Goal: Information Seeking & Learning: Learn about a topic

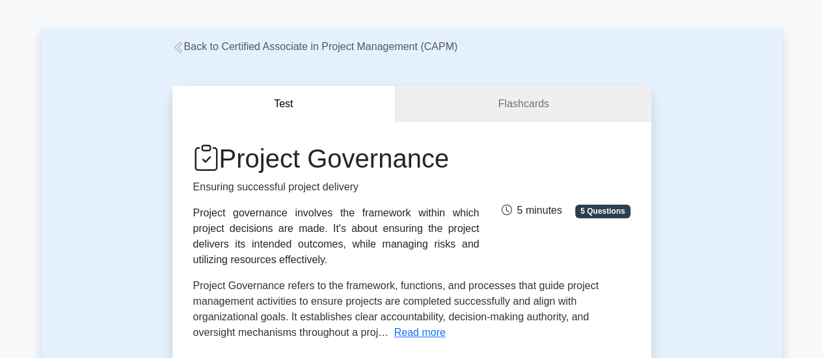
scroll to position [65, 0]
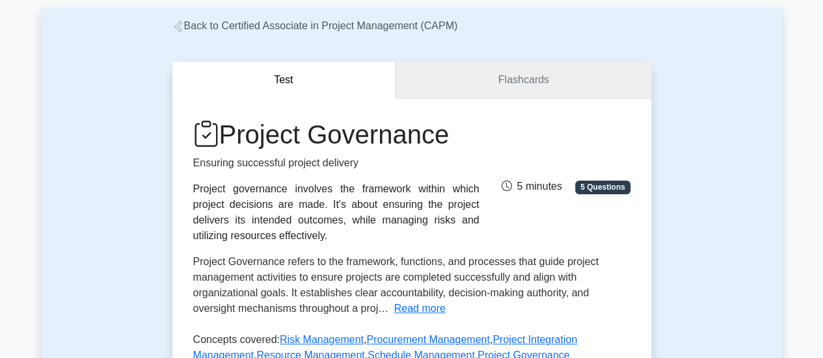
click at [474, 85] on link "Flashcards" at bounding box center [523, 80] width 255 height 37
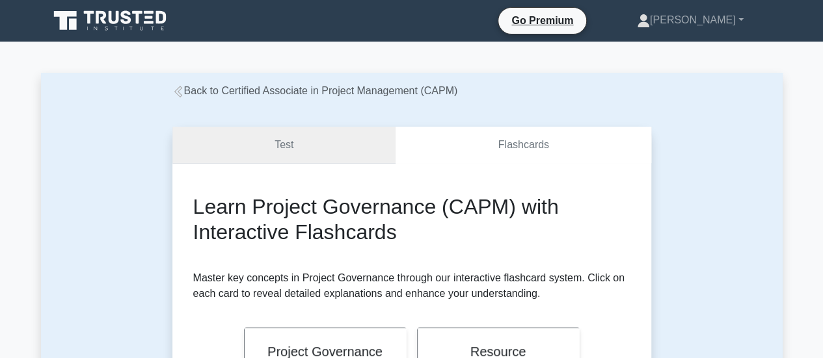
click at [308, 140] on link "Test" at bounding box center [284, 145] width 224 height 37
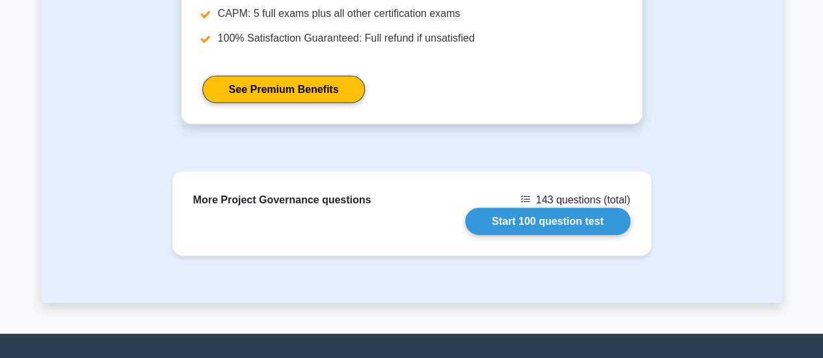
scroll to position [1477, 0]
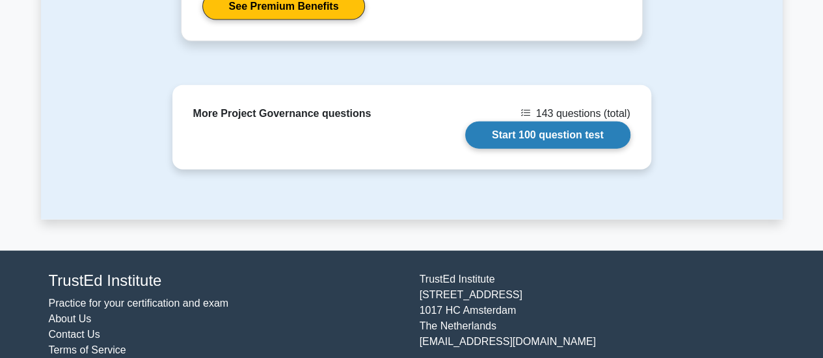
click at [552, 122] on link "Start 100 question test" at bounding box center [547, 135] width 165 height 27
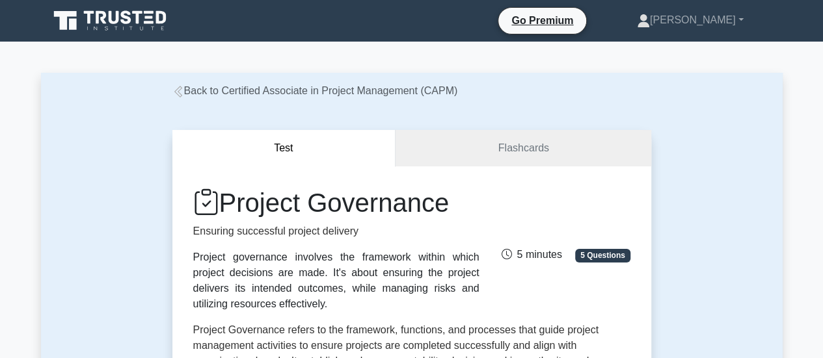
click at [174, 93] on icon at bounding box center [178, 92] width 8 height 12
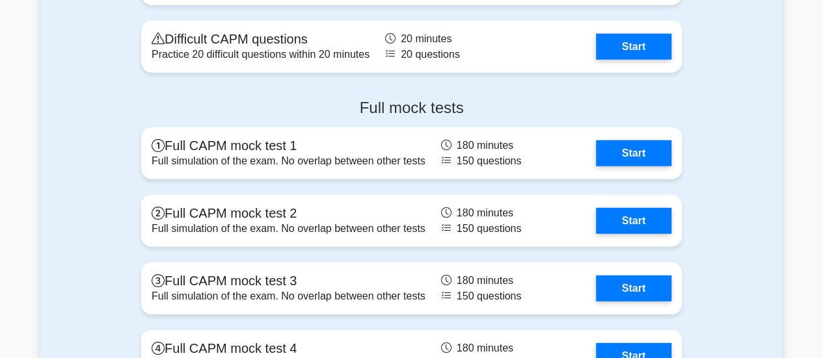
scroll to position [4164, 0]
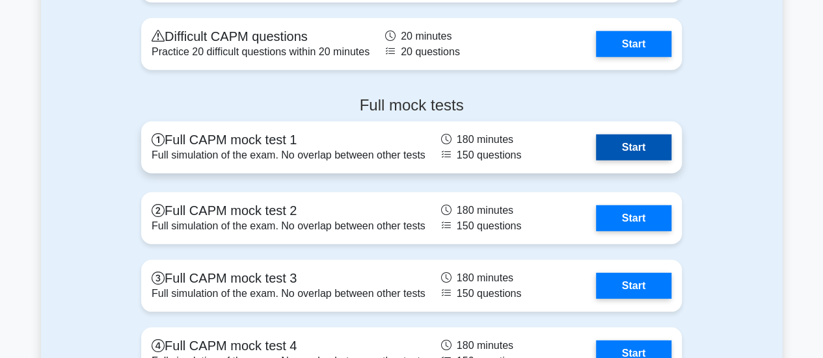
click at [636, 144] on link "Start" at bounding box center [633, 148] width 75 height 26
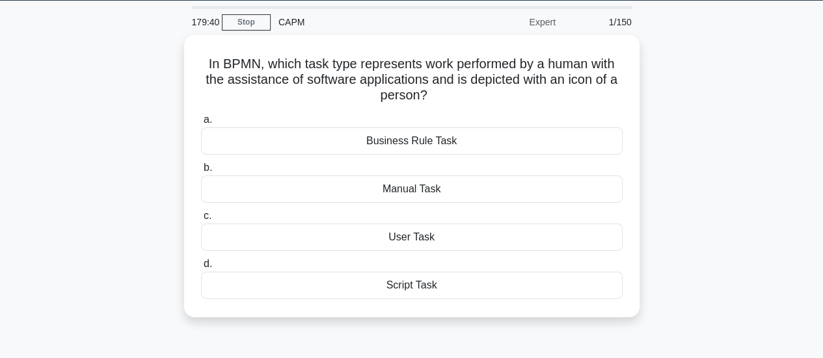
scroll to position [42, 0]
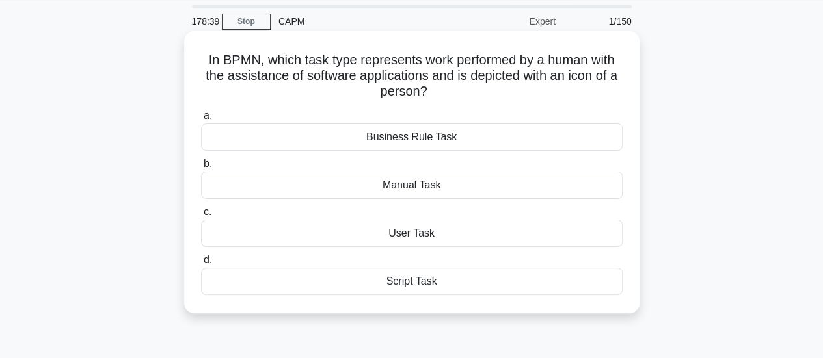
click at [418, 187] on div "Manual Task" at bounding box center [412, 185] width 422 height 27
click at [201, 169] on input "b. Manual Task" at bounding box center [201, 164] width 0 height 8
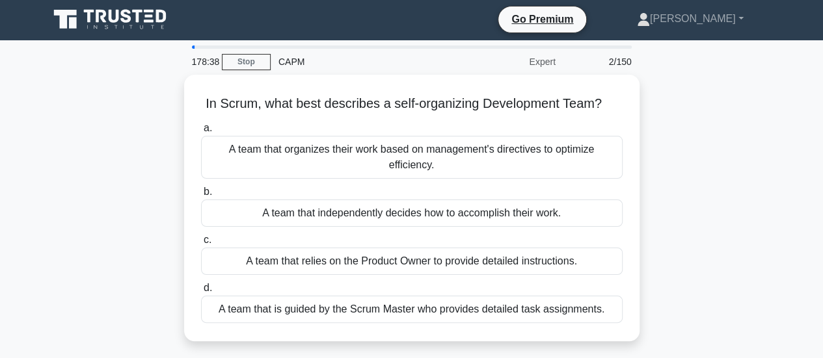
scroll to position [0, 0]
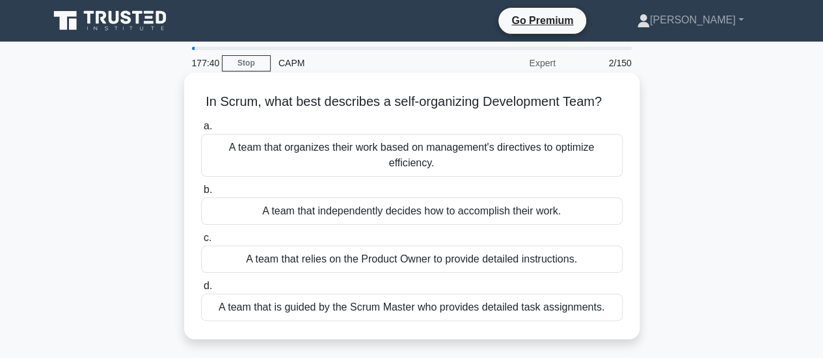
click at [372, 202] on div "A team that independently decides how to accomplish their work." at bounding box center [412, 211] width 422 height 27
click at [201, 195] on input "b. A team that independently decides how to accomplish their work." at bounding box center [201, 190] width 0 height 8
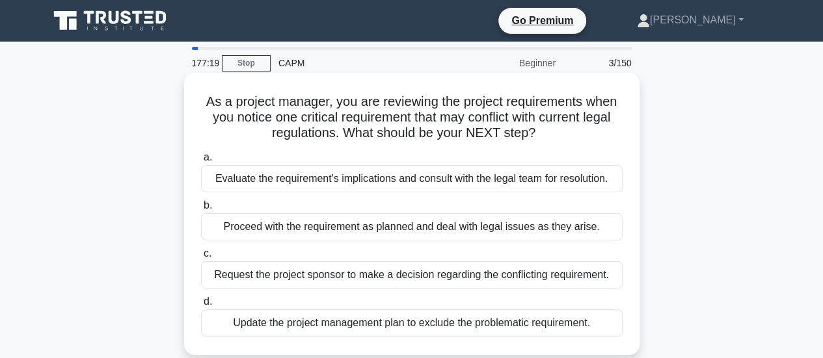
click at [349, 172] on div "Evaluate the requirement's implications and consult with the legal team for res…" at bounding box center [412, 178] width 422 height 27
click at [201, 162] on input "a. Evaluate the requirement's implications and consult with the legal team for …" at bounding box center [201, 158] width 0 height 8
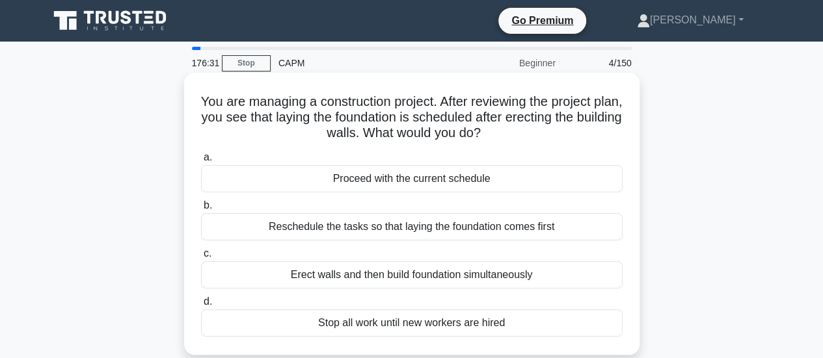
drag, startPoint x: 337, startPoint y: 178, endPoint x: 268, endPoint y: 181, distance: 69.0
click at [268, 181] on div "Proceed with the current schedule" at bounding box center [412, 178] width 422 height 27
click at [201, 162] on input "a. Proceed with the current schedule" at bounding box center [201, 158] width 0 height 8
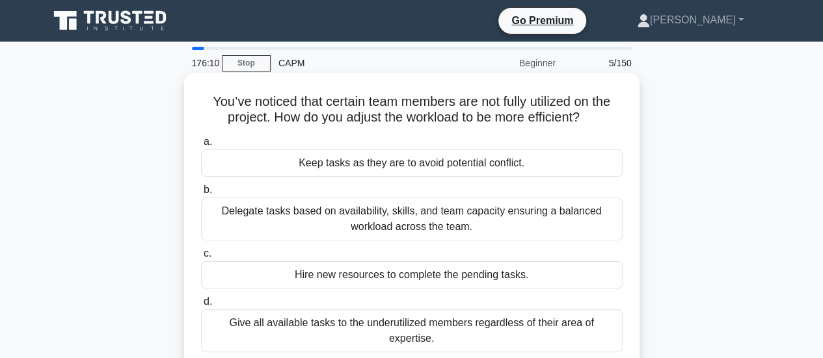
click at [294, 224] on div "Delegate tasks based on availability, skills, and team capacity ensuring a bala…" at bounding box center [412, 219] width 422 height 43
click at [201, 195] on input "b. Delegate tasks based on availability, skills, and team capacity ensuring a b…" at bounding box center [201, 190] width 0 height 8
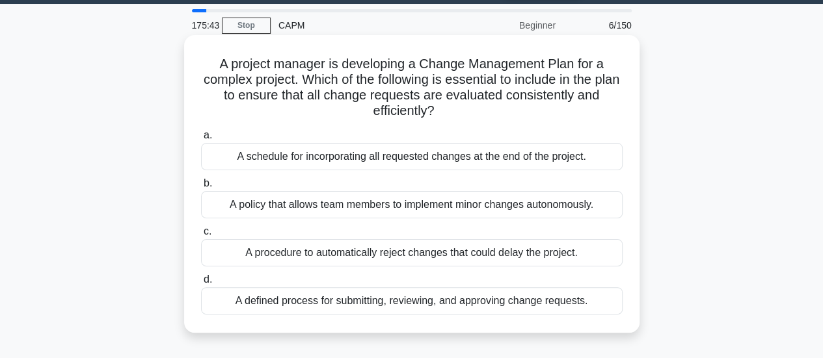
scroll to position [36, 0]
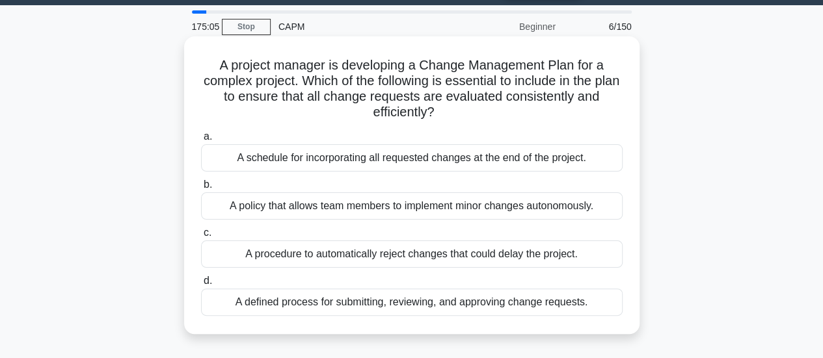
click at [401, 303] on div "A defined process for submitting, reviewing, and approving change requests." at bounding box center [412, 302] width 422 height 27
click at [201, 286] on input "d. A defined process for submitting, reviewing, and approving change requests." at bounding box center [201, 281] width 0 height 8
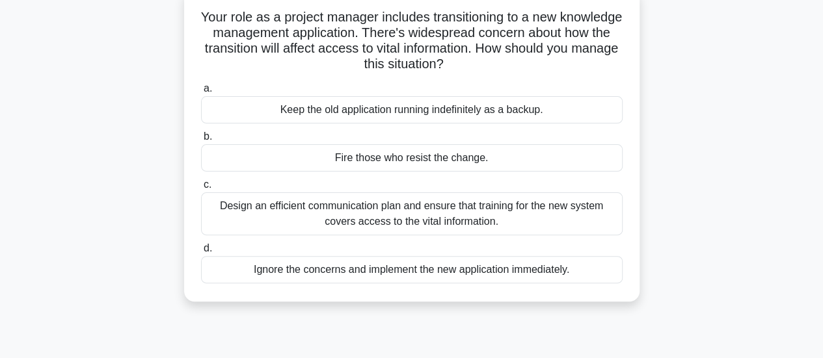
scroll to position [88, 0]
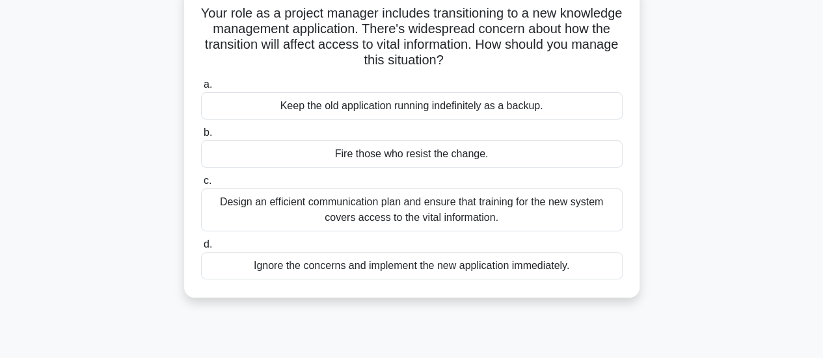
click at [431, 222] on div "Design an efficient communication plan and ensure that training for the new sys…" at bounding box center [412, 210] width 422 height 43
click at [201, 185] on input "c. Design an efficient communication plan and ensure that training for the new …" at bounding box center [201, 181] width 0 height 8
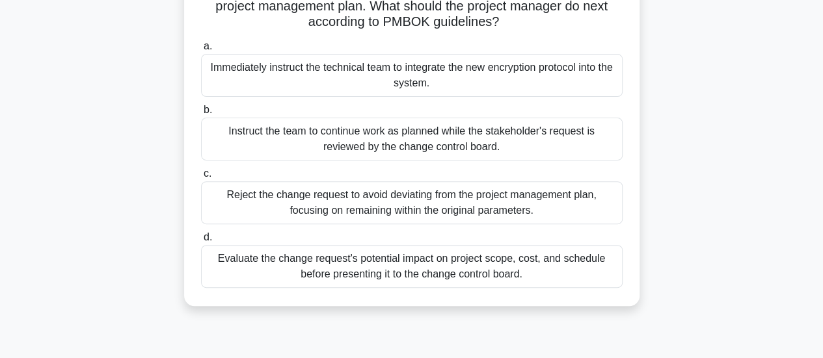
scroll to position [146, 0]
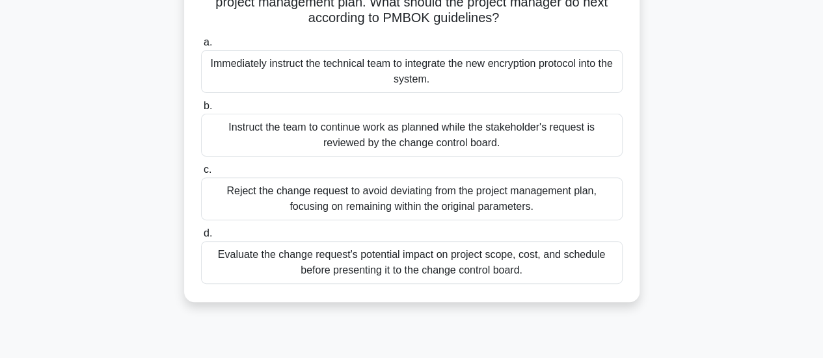
click at [325, 274] on div "Evaluate the change request's potential impact on project scope, cost, and sche…" at bounding box center [412, 262] width 422 height 43
click at [201, 238] on input "d. Evaluate the change request's potential impact on project scope, cost, and s…" at bounding box center [201, 234] width 0 height 8
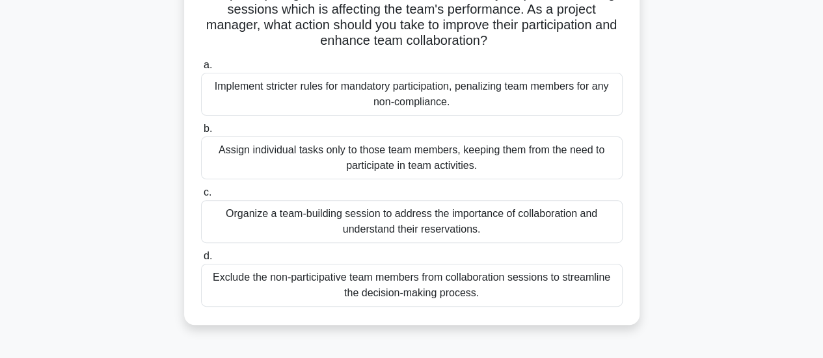
scroll to position [129, 0]
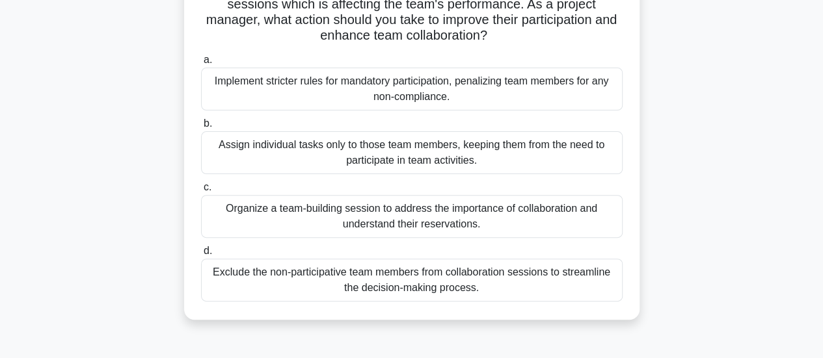
click at [239, 223] on div "Organize a team-building session to address the importance of collaboration and…" at bounding box center [412, 216] width 422 height 43
click at [201, 192] on input "c. Organize a team-building session to address the importance of collaboration …" at bounding box center [201, 187] width 0 height 8
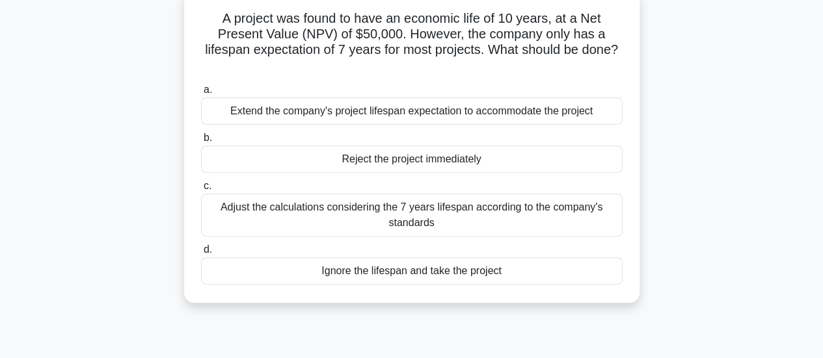
scroll to position [107, 0]
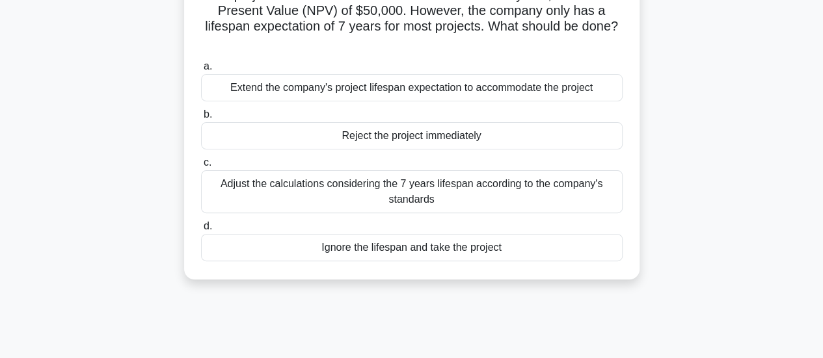
click at [403, 199] on div "Adjust the calculations considering the 7 years lifespan according to the compa…" at bounding box center [412, 191] width 422 height 43
click at [201, 167] on input "c. Adjust the calculations considering the 7 years lifespan according to the co…" at bounding box center [201, 163] width 0 height 8
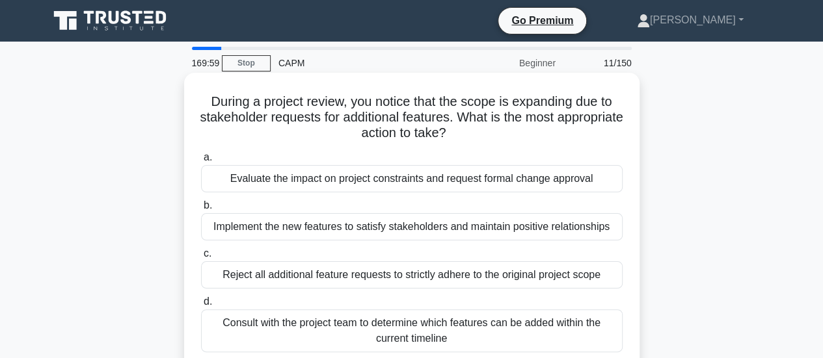
scroll to position [65, 0]
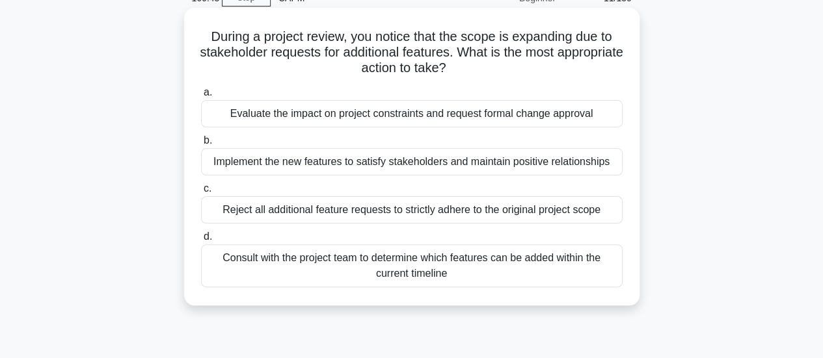
click at [343, 114] on div "Evaluate the impact on project constraints and request formal change approval" at bounding box center [412, 113] width 422 height 27
click at [201, 97] on input "a. Evaluate the impact on project constraints and request formal change approval" at bounding box center [201, 92] width 0 height 8
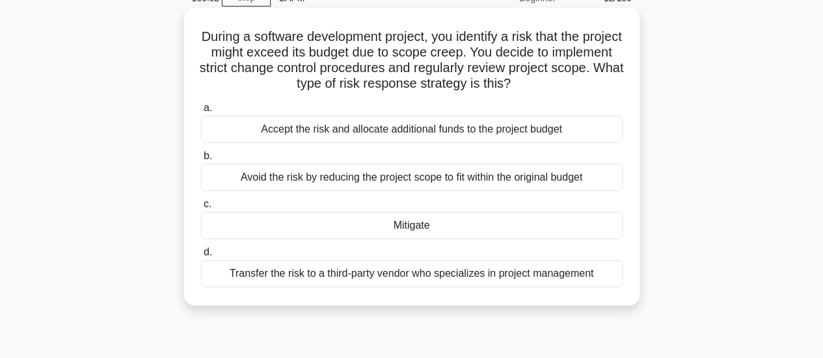
click at [414, 232] on div "Mitigate" at bounding box center [412, 225] width 422 height 27
click at [201, 209] on input "c. Mitigate" at bounding box center [201, 204] width 0 height 8
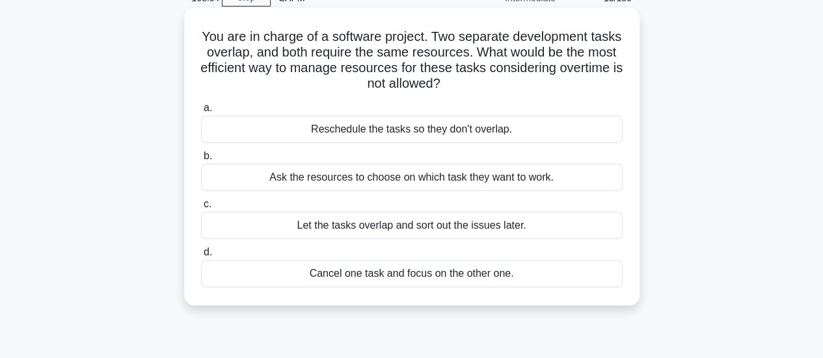
click at [379, 126] on div "Reschedule the tasks so they don't overlap." at bounding box center [412, 129] width 422 height 27
click at [201, 113] on input "a. Reschedule the tasks so they don't overlap." at bounding box center [201, 108] width 0 height 8
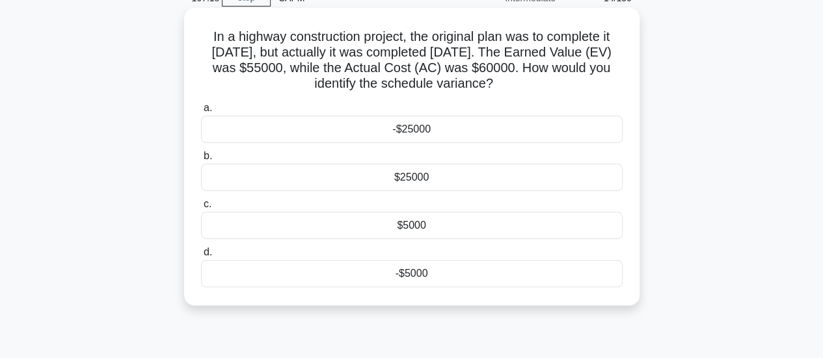
click at [427, 275] on div "-$5000" at bounding box center [412, 273] width 422 height 27
click at [201, 257] on input "d. -$5000" at bounding box center [201, 253] width 0 height 8
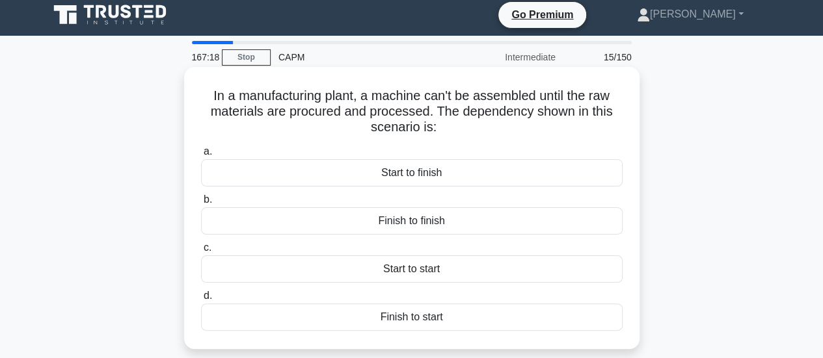
scroll to position [0, 0]
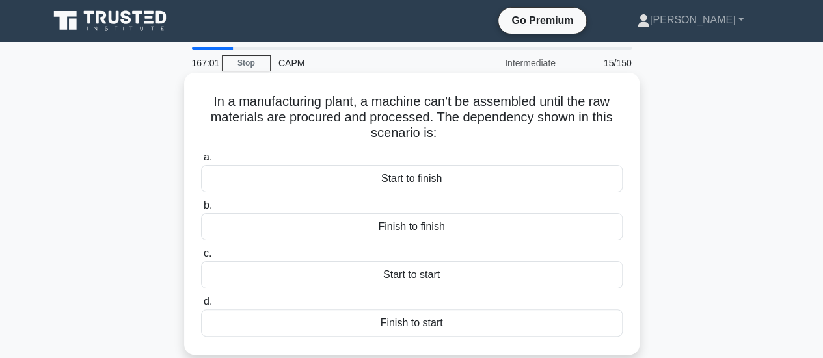
click at [421, 174] on div "Start to finish" at bounding box center [412, 178] width 422 height 27
click at [201, 162] on input "a. Start to finish" at bounding box center [201, 158] width 0 height 8
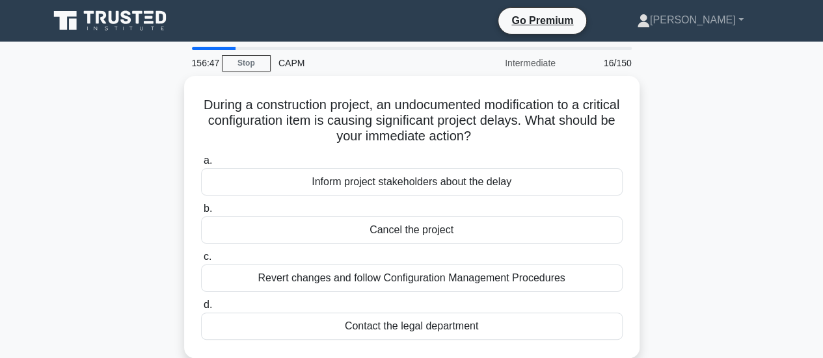
scroll to position [65, 0]
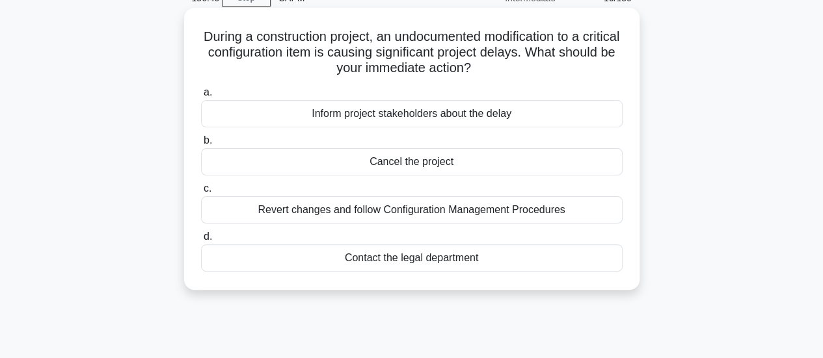
click at [600, 214] on div "Revert changes and follow Configuration Management Procedures" at bounding box center [412, 209] width 422 height 27
click at [201, 193] on input "c. Revert changes and follow Configuration Management Procedures" at bounding box center [201, 189] width 0 height 8
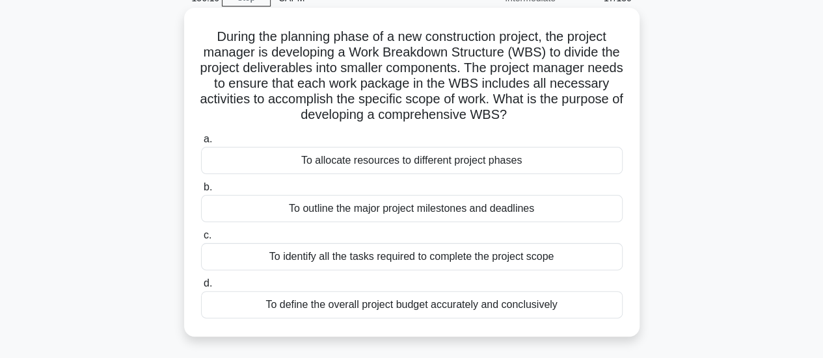
click at [543, 255] on div "To identify all the tasks required to complete the project scope" at bounding box center [412, 256] width 422 height 27
click at [201, 240] on input "c. To identify all the tasks required to complete the project scope" at bounding box center [201, 236] width 0 height 8
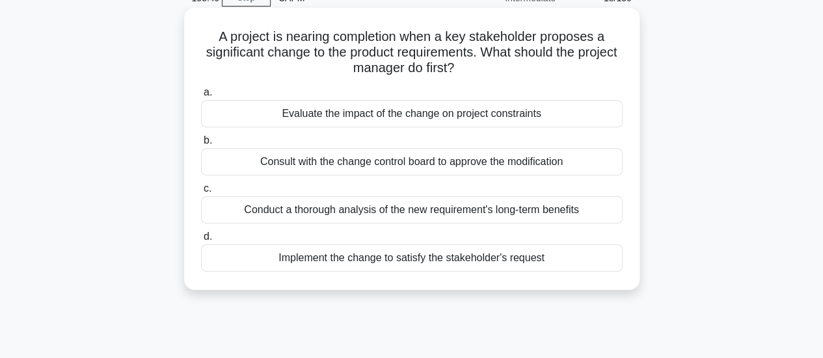
click at [530, 120] on div "Evaluate the impact of the change on project constraints" at bounding box center [412, 113] width 422 height 27
click at [201, 97] on input "a. Evaluate the impact of the change on project constraints" at bounding box center [201, 92] width 0 height 8
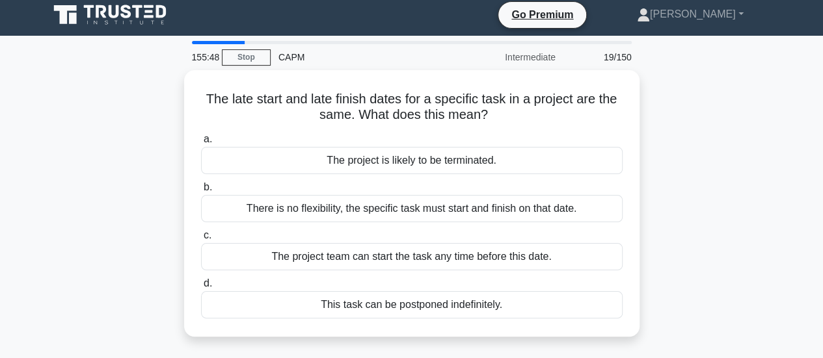
scroll to position [0, 0]
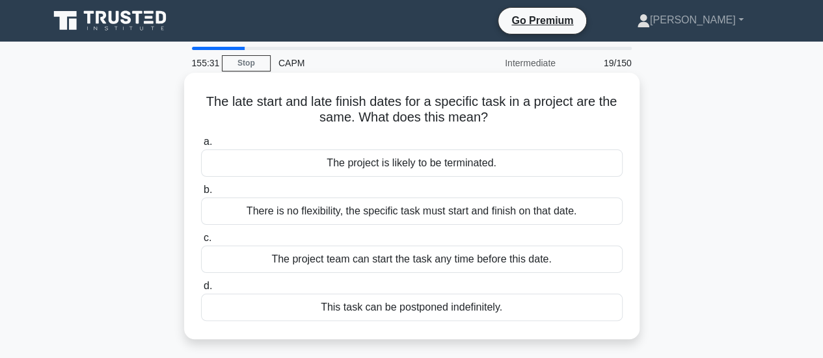
click at [402, 213] on div "There is no flexibility, the specific task must start and finish on that date." at bounding box center [412, 211] width 422 height 27
click at [201, 195] on input "b. There is no flexibility, the specific task must start and finish on that dat…" at bounding box center [201, 190] width 0 height 8
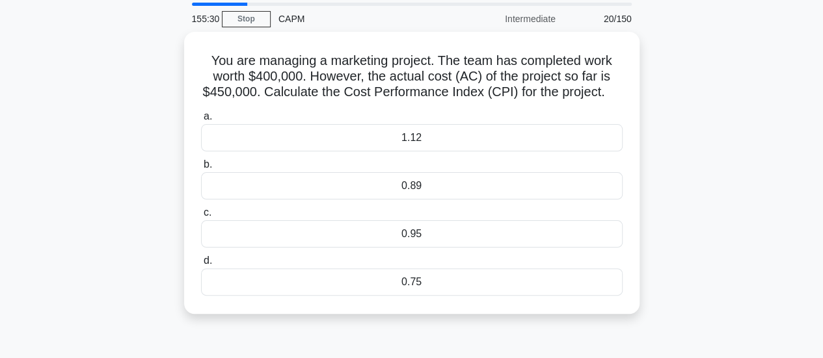
scroll to position [65, 0]
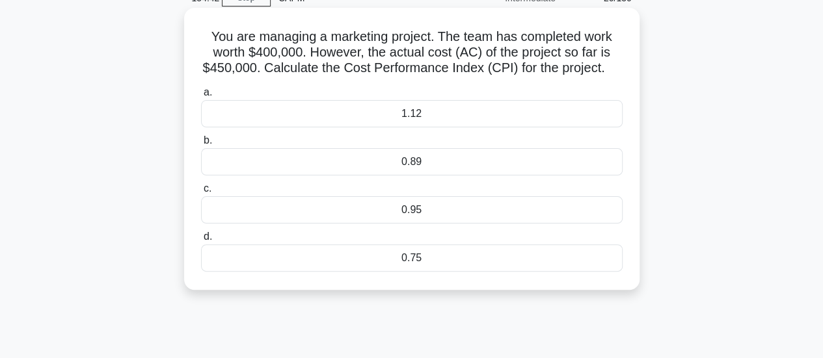
click at [435, 174] on div "0.89" at bounding box center [412, 161] width 422 height 27
click at [201, 145] on input "b. 0.89" at bounding box center [201, 141] width 0 height 8
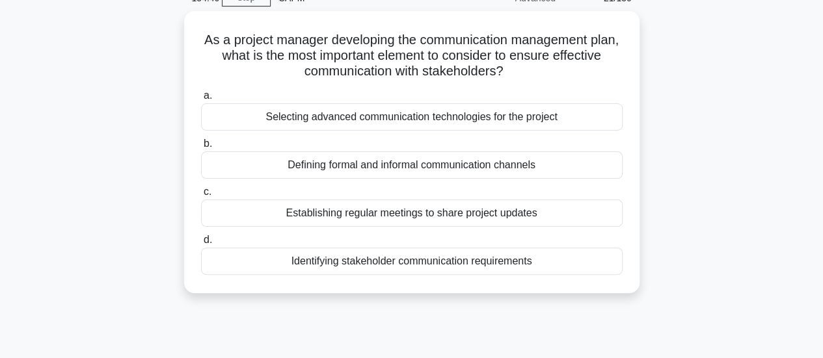
scroll to position [0, 0]
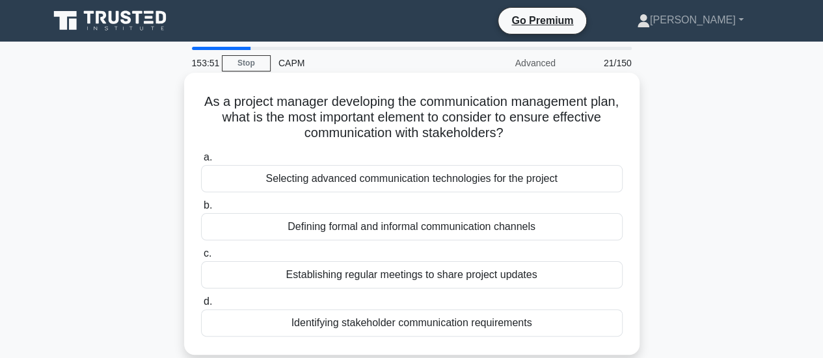
click at [338, 323] on div "Identifying stakeholder communication requirements" at bounding box center [412, 323] width 422 height 27
click at [201, 306] on input "d. Identifying stakeholder communication requirements" at bounding box center [201, 302] width 0 height 8
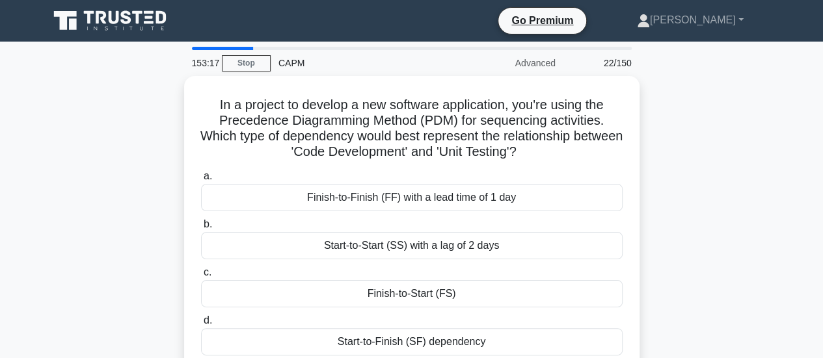
scroll to position [65, 0]
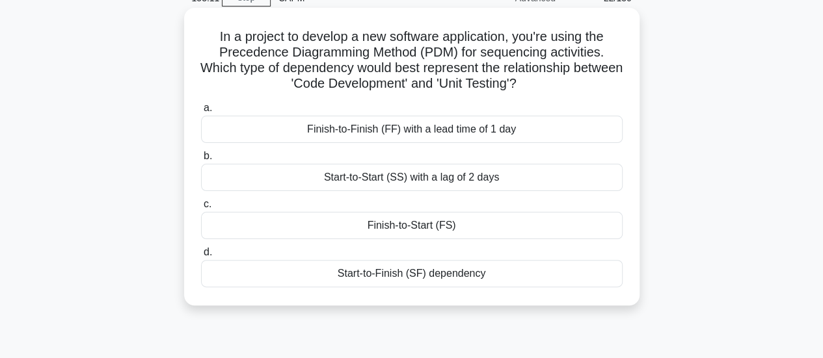
click at [416, 278] on div "Start-to-Finish (SF) dependency" at bounding box center [412, 273] width 422 height 27
click at [201, 257] on input "d. Start-to-Finish (SF) dependency" at bounding box center [201, 253] width 0 height 8
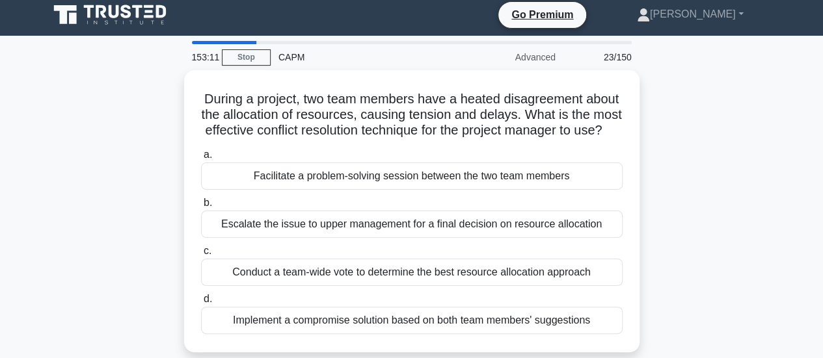
scroll to position [0, 0]
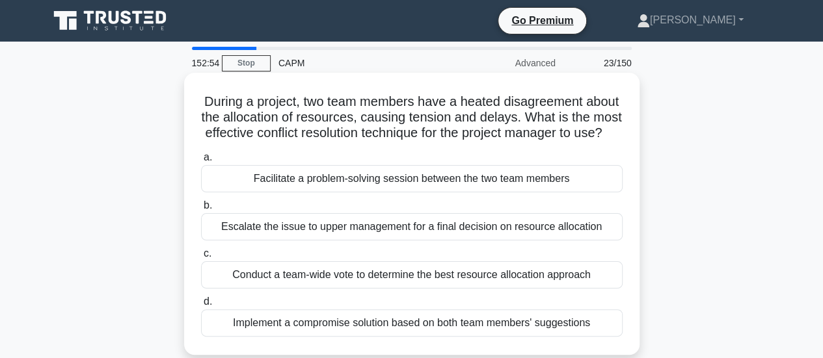
click at [630, 313] on div "During a project, two team members have a heated disagreement about the allocat…" at bounding box center [411, 214] width 445 height 272
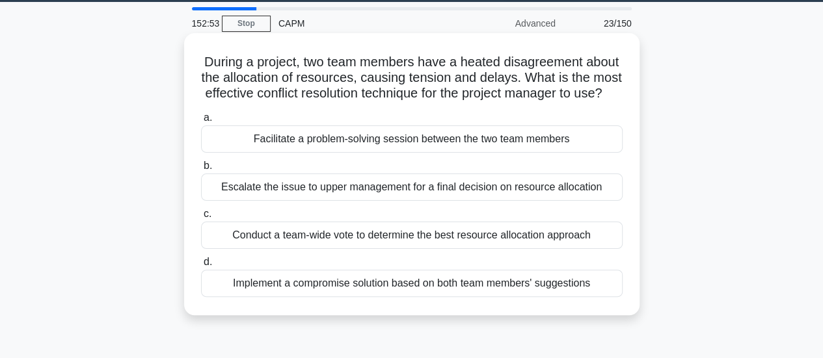
scroll to position [42, 0]
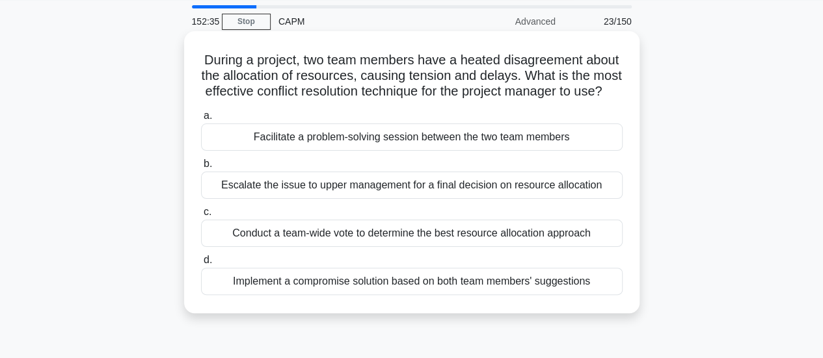
click at [565, 295] on div "Implement a compromise solution based on both team members' suggestions" at bounding box center [412, 281] width 422 height 27
click at [201, 265] on input "d. Implement a compromise solution based on both team members' suggestions" at bounding box center [201, 260] width 0 height 8
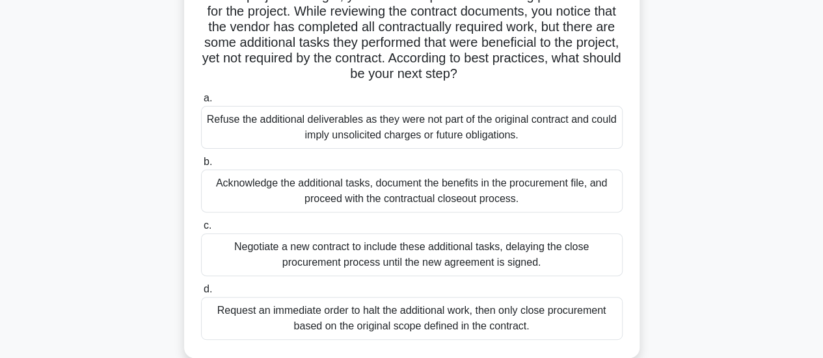
scroll to position [130, 0]
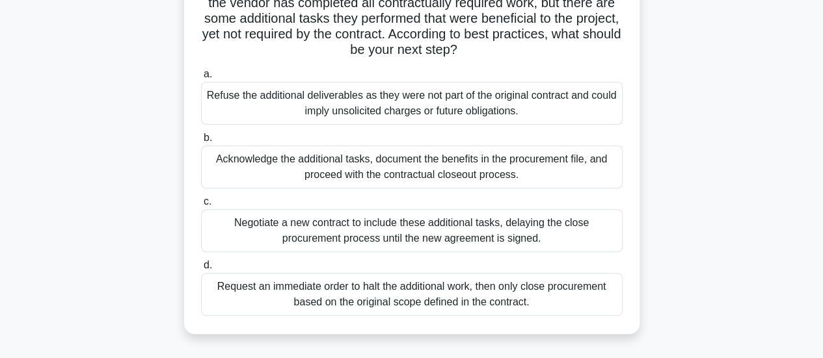
click at [553, 159] on div "Acknowledge the additional tasks, document the benefits in the procurement file…" at bounding box center [412, 167] width 422 height 43
click at [201, 142] on input "b. Acknowledge the additional tasks, document the benefits in the procurement f…" at bounding box center [201, 138] width 0 height 8
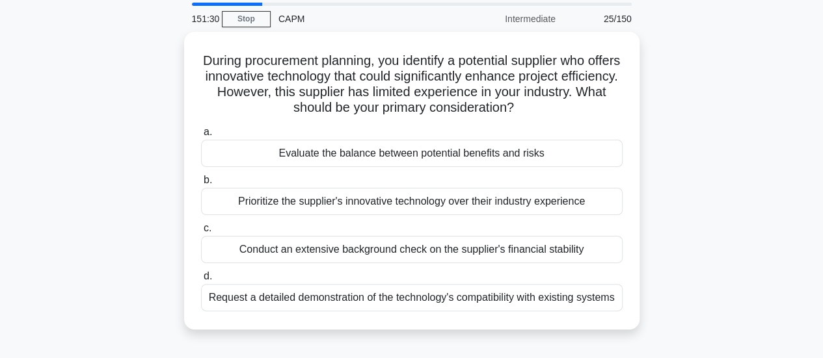
scroll to position [65, 0]
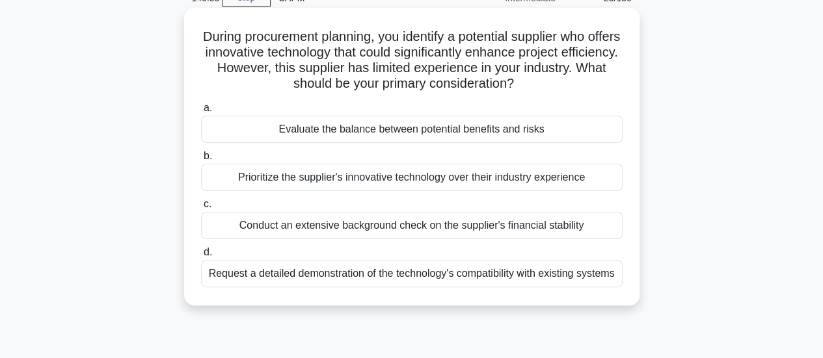
click at [452, 137] on div "Evaluate the balance between potential benefits and risks" at bounding box center [412, 129] width 422 height 27
click at [201, 113] on input "a. Evaluate the balance between potential benefits and risks" at bounding box center [201, 108] width 0 height 8
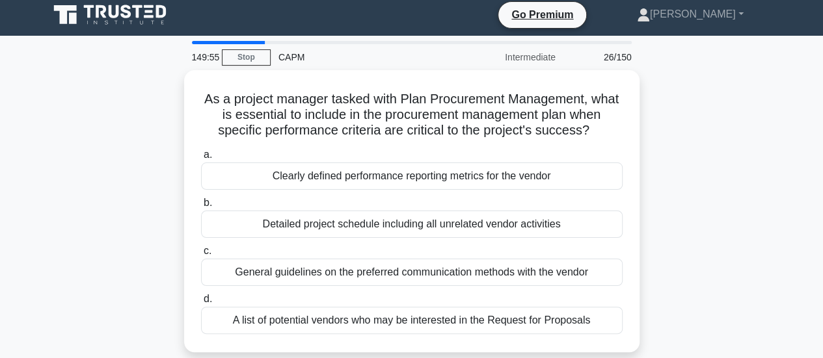
scroll to position [0, 0]
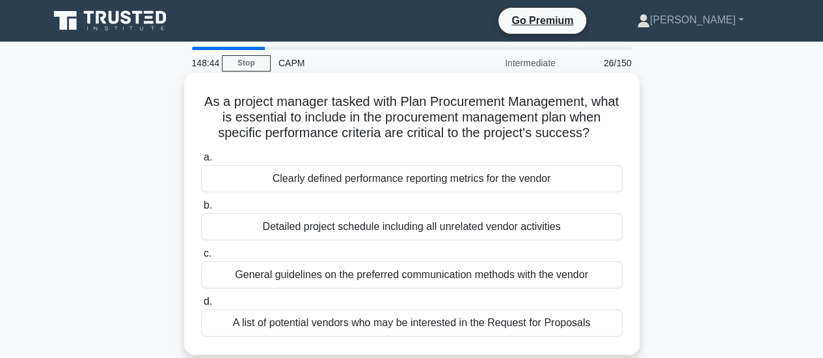
click at [522, 186] on div "Clearly defined performance reporting metrics for the vendor" at bounding box center [412, 178] width 422 height 27
click at [201, 162] on input "a. Clearly defined performance reporting metrics for the vendor" at bounding box center [201, 158] width 0 height 8
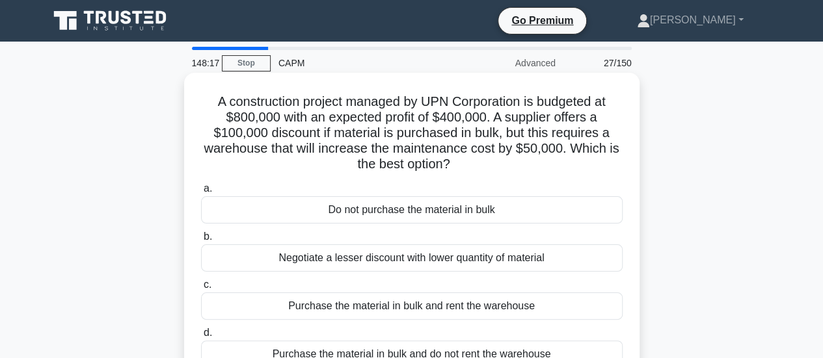
scroll to position [65, 0]
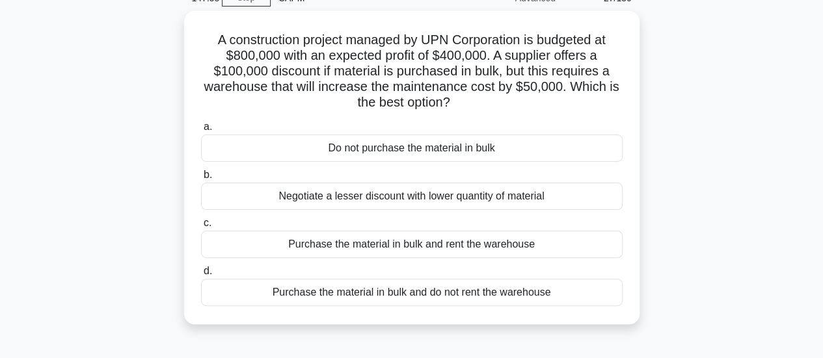
drag, startPoint x: 481, startPoint y: 343, endPoint x: 808, endPoint y: 202, distance: 355.6
click at [807, 201] on main "147:58 Stop CAPM Advanced 27/150 A construction project managed by UPN Corporat…" at bounding box center [411, 307] width 823 height 661
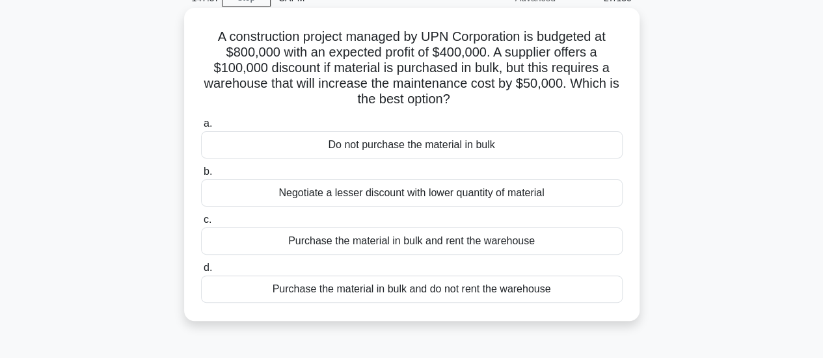
click at [355, 243] on div "Purchase the material in bulk and rent the warehouse" at bounding box center [412, 241] width 422 height 27
click at [201, 224] on input "c. Purchase the material in bulk and rent the warehouse" at bounding box center [201, 220] width 0 height 8
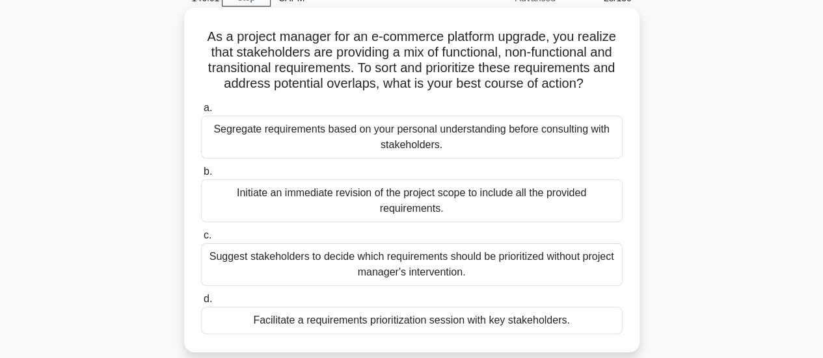
click at [597, 319] on div "Facilitate a requirements prioritization session with key stakeholders." at bounding box center [412, 320] width 422 height 27
click at [201, 304] on input "d. Facilitate a requirements prioritization session with key stakeholders." at bounding box center [201, 299] width 0 height 8
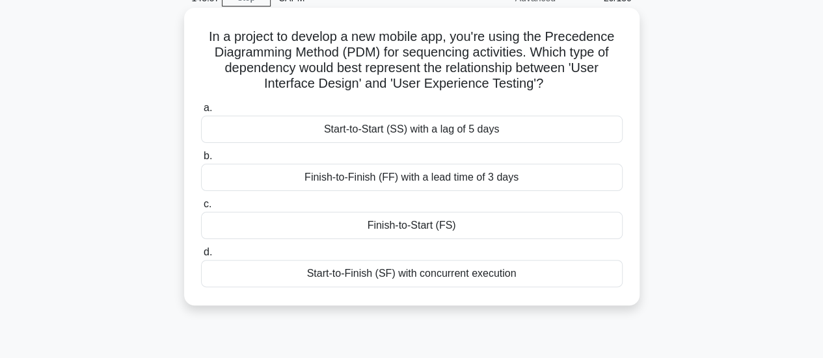
click at [533, 271] on div "Start-to-Finish (SF) with concurrent execution" at bounding box center [412, 273] width 422 height 27
click at [201, 257] on input "d. Start-to-Finish (SF) with concurrent execution" at bounding box center [201, 253] width 0 height 8
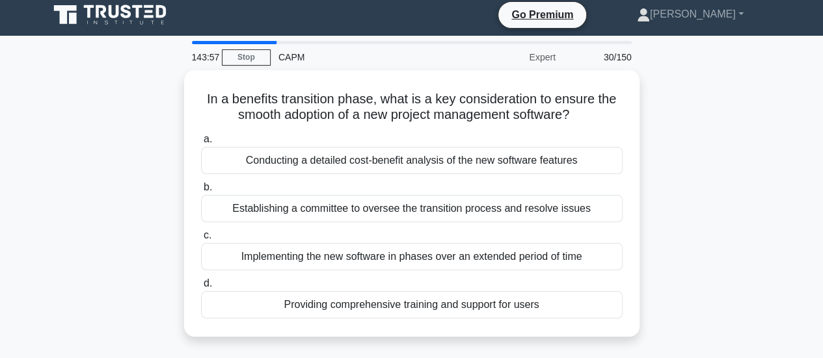
scroll to position [0, 0]
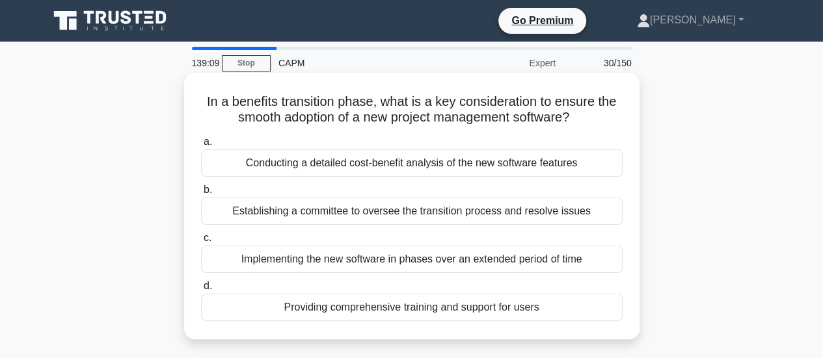
click at [547, 309] on div "Providing comprehensive training and support for users" at bounding box center [412, 307] width 422 height 27
click at [201, 291] on input "d. Providing comprehensive training and support for users" at bounding box center [201, 286] width 0 height 8
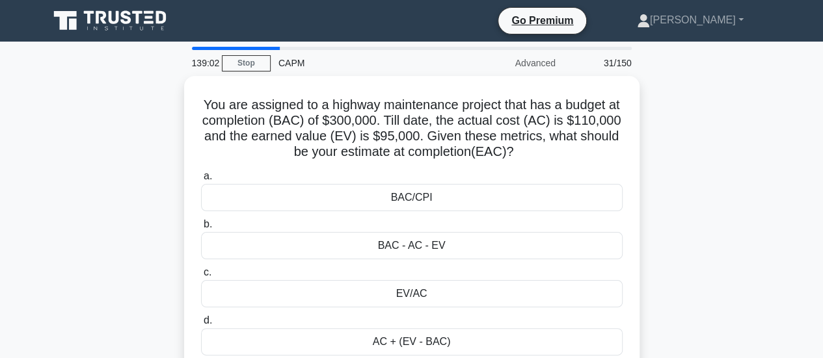
scroll to position [65, 0]
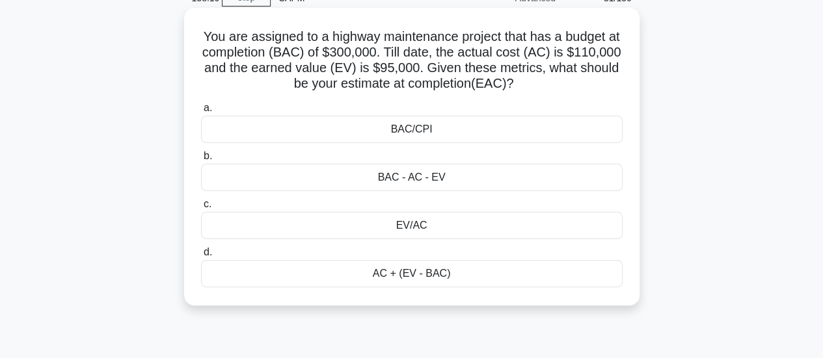
click at [483, 124] on div "BAC/CPI" at bounding box center [412, 129] width 422 height 27
click at [201, 113] on input "a. BAC/CPI" at bounding box center [201, 108] width 0 height 8
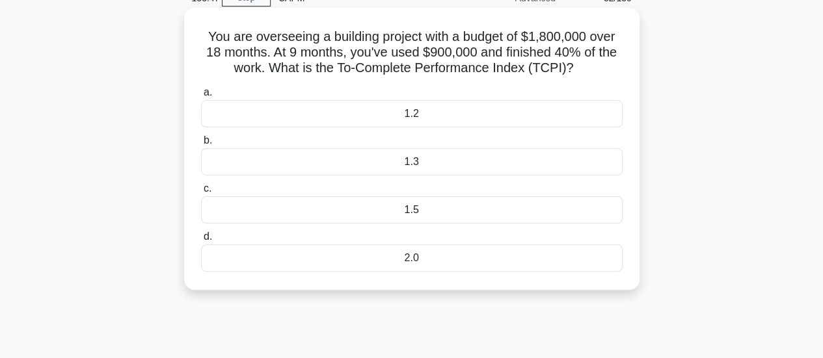
click at [426, 159] on div "1.3" at bounding box center [412, 161] width 422 height 27
click at [201, 145] on input "b. 1.3" at bounding box center [201, 141] width 0 height 8
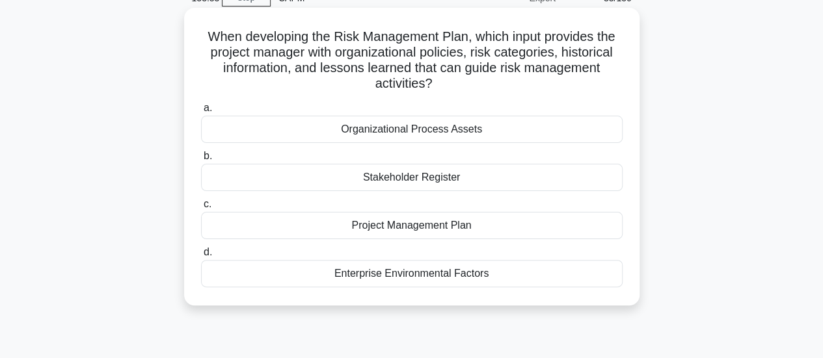
click at [407, 126] on div "Organizational Process Assets" at bounding box center [412, 129] width 422 height 27
click at [201, 113] on input "a. Organizational Process Assets" at bounding box center [201, 108] width 0 height 8
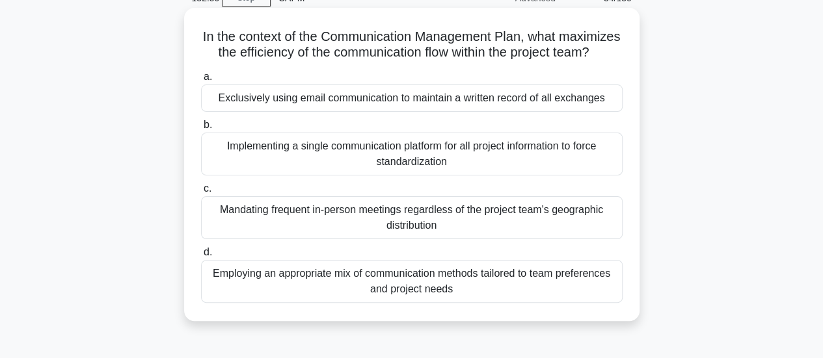
click at [528, 282] on div "Employing an appropriate mix of communication methods tailored to team preferen…" at bounding box center [412, 281] width 422 height 43
click at [201, 257] on input "d. Employing an appropriate mix of communication methods tailored to team prefe…" at bounding box center [201, 253] width 0 height 8
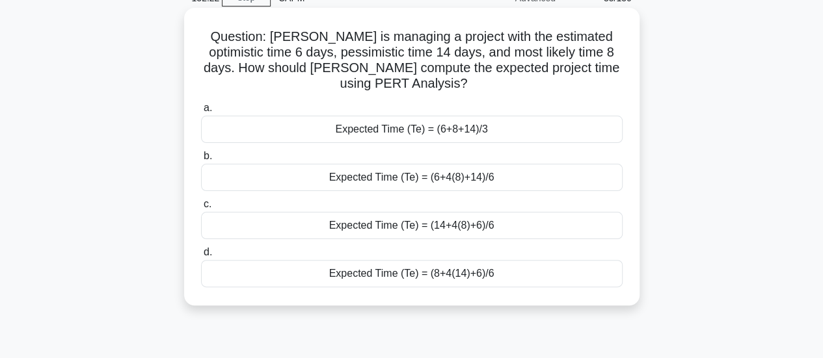
scroll to position [0, 0]
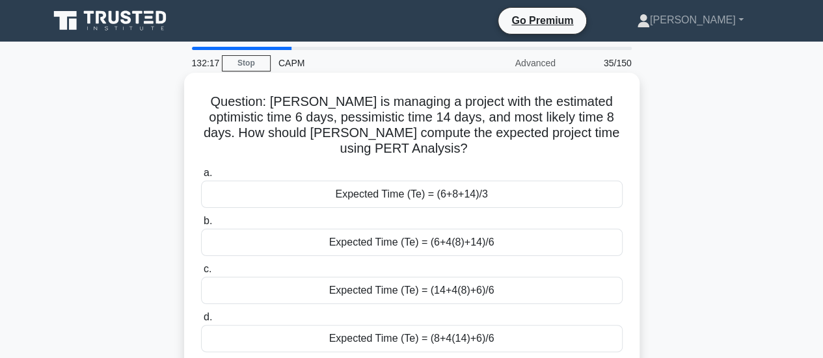
click at [517, 241] on div "Expected Time (Te) = (6+4(8)+14)/6" at bounding box center [412, 242] width 422 height 27
click at [201, 226] on input "b. Expected Time (Te) = (6+4(8)+14)/6" at bounding box center [201, 221] width 0 height 8
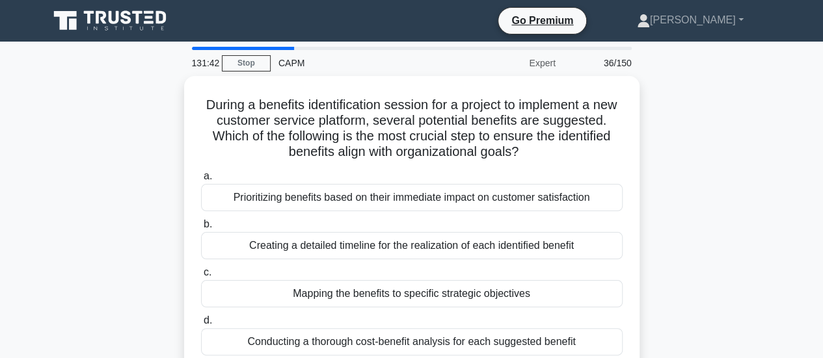
scroll to position [65, 0]
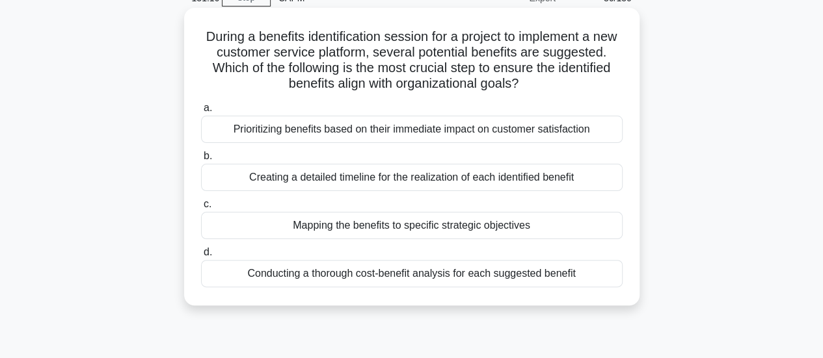
click at [567, 286] on div "Conducting a thorough cost-benefit analysis for each suggested benefit" at bounding box center [412, 273] width 422 height 27
click at [201, 257] on input "d. Conducting a thorough cost-benefit analysis for each suggested benefit" at bounding box center [201, 253] width 0 height 8
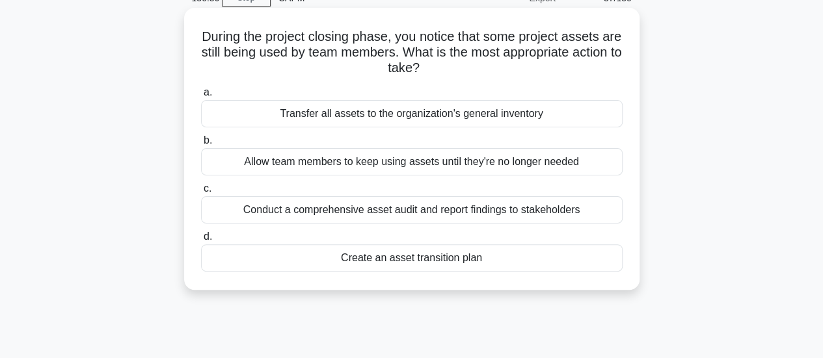
click at [449, 267] on div "Create an asset transition plan" at bounding box center [412, 258] width 422 height 27
click at [201, 241] on input "d. Create an asset transition plan" at bounding box center [201, 237] width 0 height 8
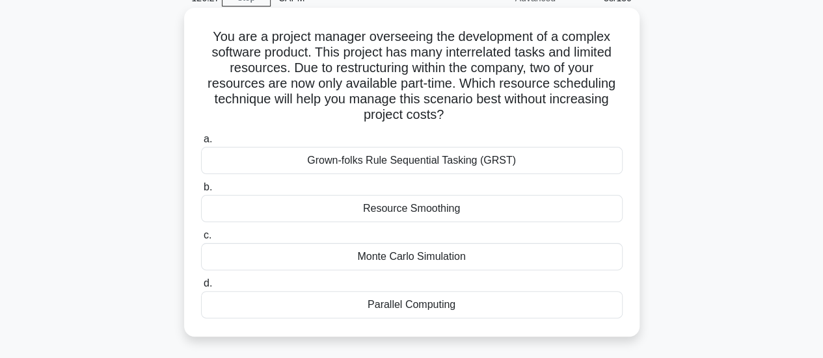
click at [404, 167] on div "Grown-folks Rule Sequential Tasking (GRST)" at bounding box center [412, 160] width 422 height 27
click at [201, 144] on input "a. Grown-folks Rule Sequential Tasking (GRST)" at bounding box center [201, 139] width 0 height 8
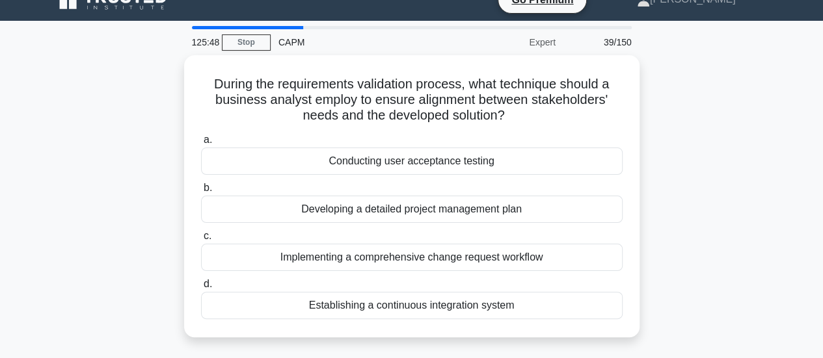
scroll to position [0, 0]
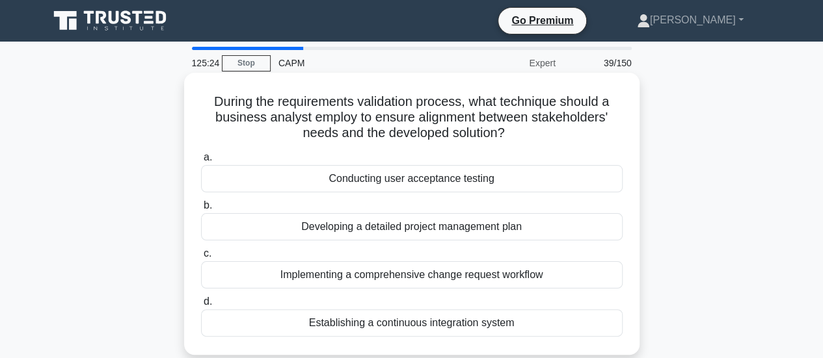
click at [493, 182] on div "Conducting user acceptance testing" at bounding box center [412, 178] width 422 height 27
click at [201, 162] on input "a. Conducting user acceptance testing" at bounding box center [201, 158] width 0 height 8
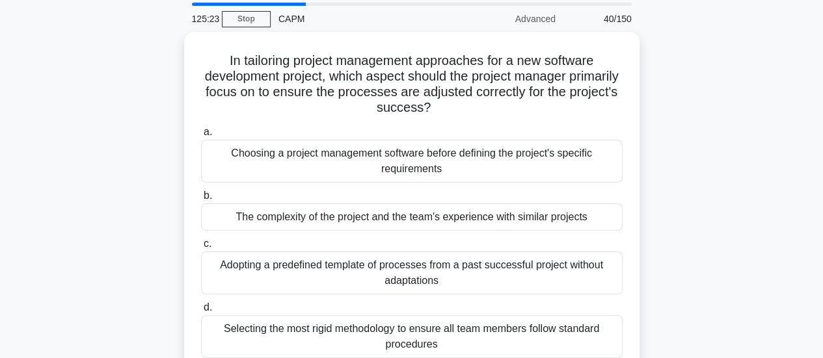
scroll to position [65, 0]
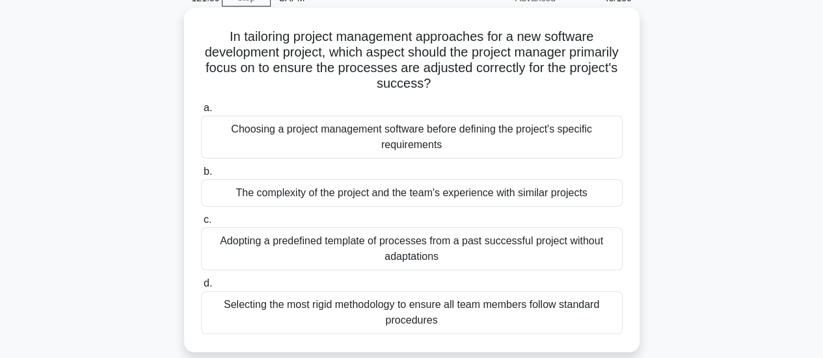
click at [554, 195] on div "The complexity of the project and the team's experience with similar projects" at bounding box center [412, 193] width 422 height 27
click at [201, 176] on input "b. The complexity of the project and the team's experience with similar projects" at bounding box center [201, 172] width 0 height 8
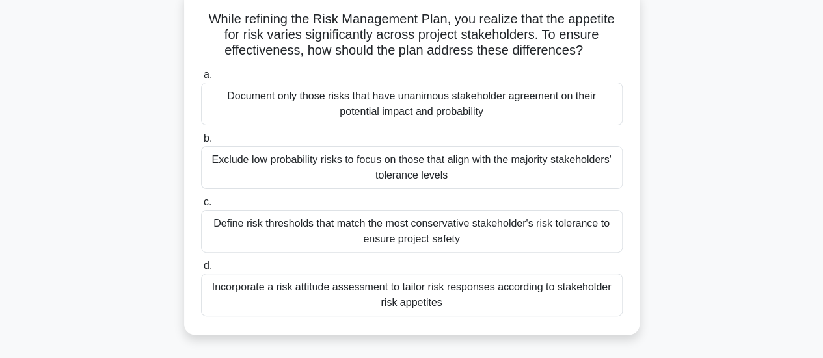
scroll to position [88, 0]
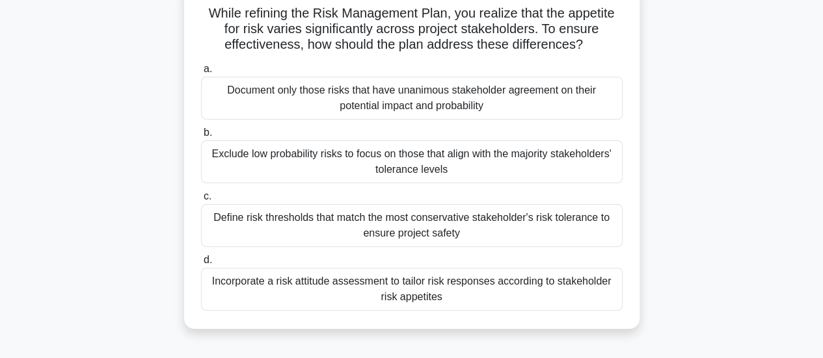
click at [431, 288] on div "Incorporate a risk attitude assessment to tailor risk responses according to st…" at bounding box center [412, 289] width 422 height 43
click at [201, 265] on input "d. Incorporate a risk attitude assessment to tailor risk responses according to…" at bounding box center [201, 260] width 0 height 8
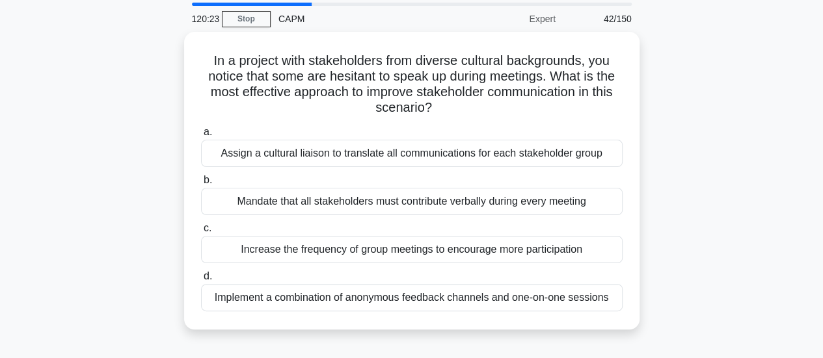
scroll to position [65, 0]
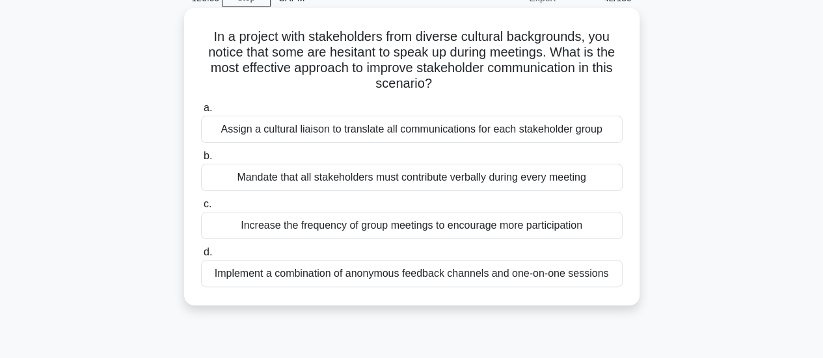
click at [249, 123] on div "Assign a cultural liaison to translate all communications for each stakeholder …" at bounding box center [412, 129] width 422 height 27
click at [201, 113] on input "a. Assign a cultural liaison to translate all communications for each stakehold…" at bounding box center [201, 108] width 0 height 8
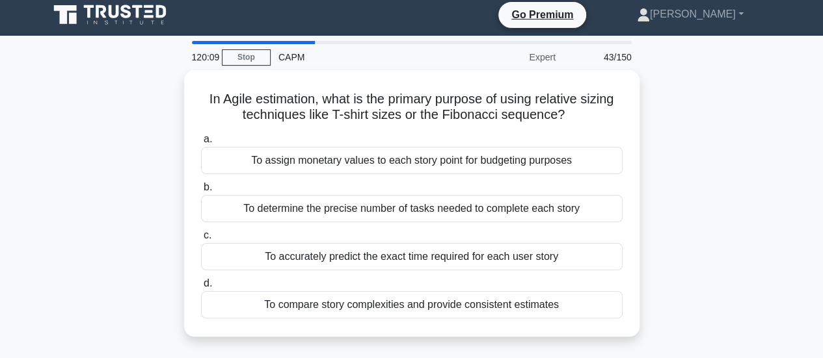
scroll to position [0, 0]
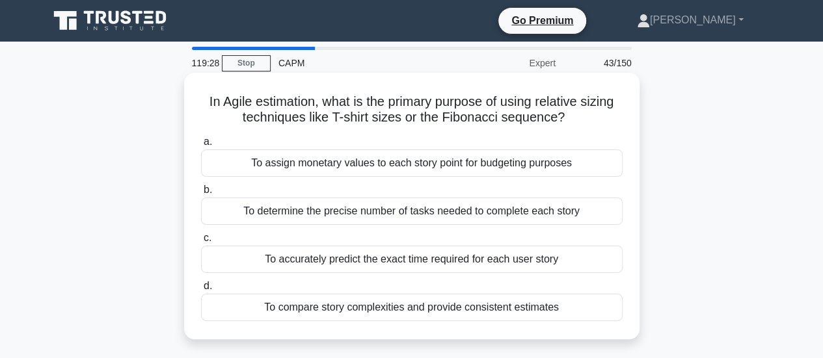
click at [230, 302] on div "To compare story complexities and provide consistent estimates" at bounding box center [412, 307] width 422 height 27
click at [201, 291] on input "d. To compare story complexities and provide consistent estimates" at bounding box center [201, 286] width 0 height 8
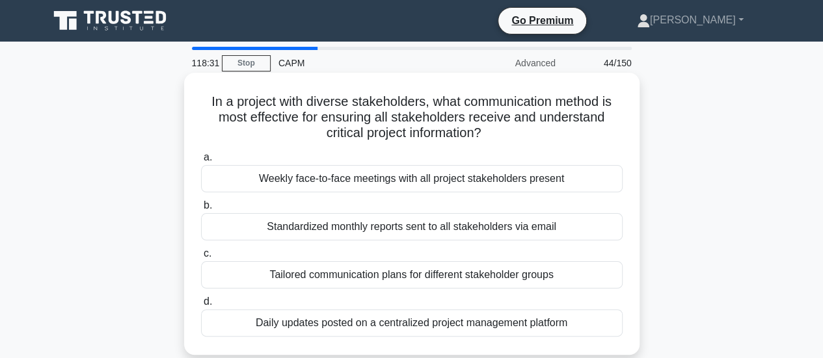
click at [315, 282] on div "Tailored communication plans for different stakeholder groups" at bounding box center [412, 275] width 422 height 27
click at [318, 280] on div "Tailored communication plans for different stakeholder groups" at bounding box center [412, 275] width 422 height 27
click at [201, 258] on input "c. Tailored communication plans for different stakeholder groups" at bounding box center [201, 254] width 0 height 8
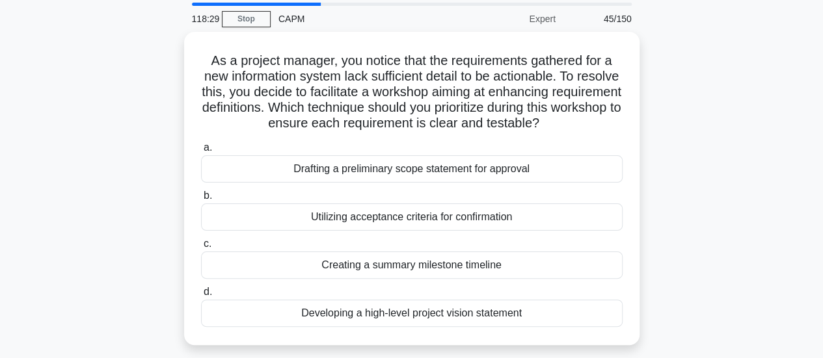
scroll to position [65, 0]
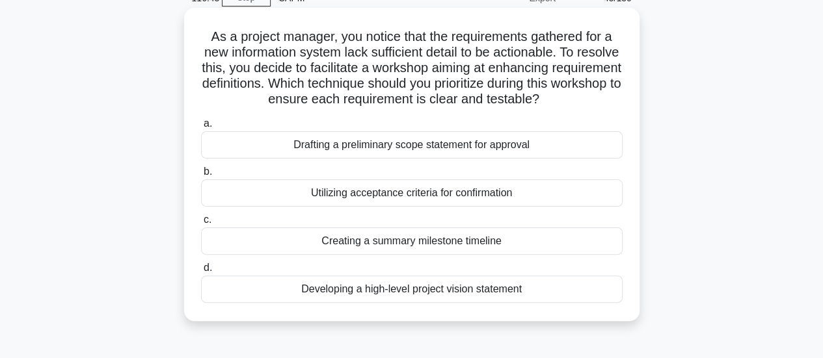
click at [578, 148] on div "Drafting a preliminary scope statement for approval" at bounding box center [412, 144] width 422 height 27
click at [201, 128] on input "a. Drafting a preliminary scope statement for approval" at bounding box center [201, 124] width 0 height 8
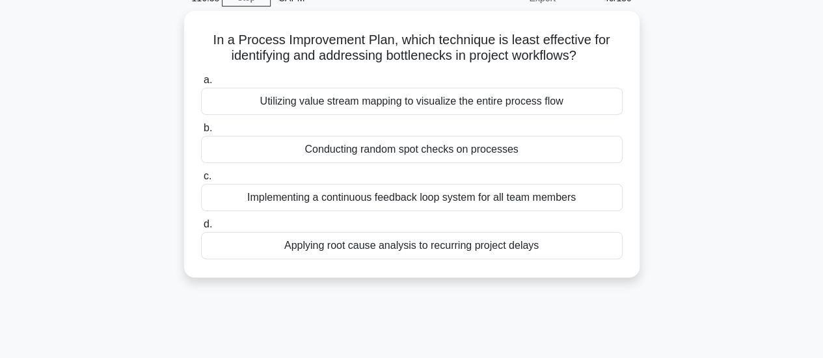
scroll to position [0, 0]
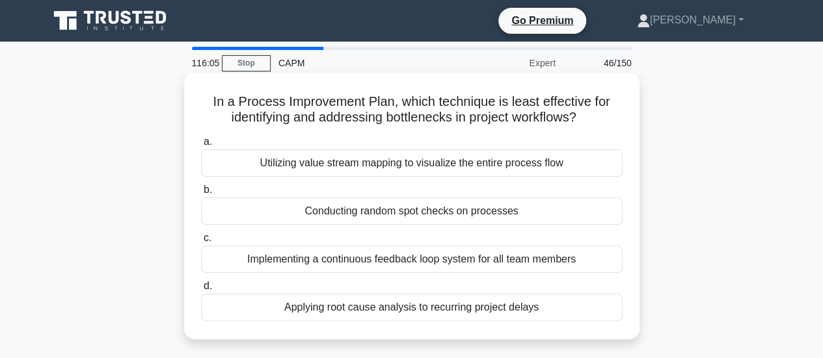
click at [597, 265] on div "Implementing a continuous feedback loop system for all team members" at bounding box center [412, 259] width 422 height 27
click at [201, 243] on input "c. Implementing a continuous feedback loop system for all team members" at bounding box center [201, 238] width 0 height 8
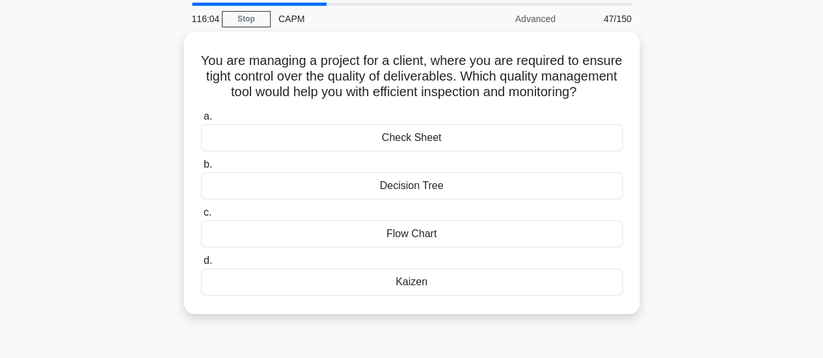
scroll to position [65, 0]
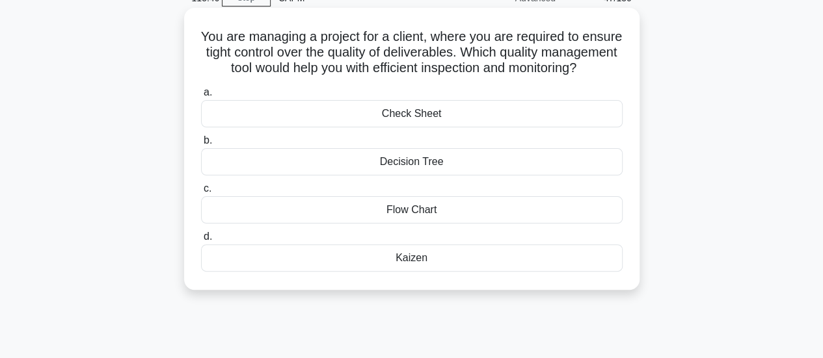
click at [356, 267] on div "Kaizen" at bounding box center [412, 258] width 422 height 27
click at [201, 241] on input "d. Kaizen" at bounding box center [201, 237] width 0 height 8
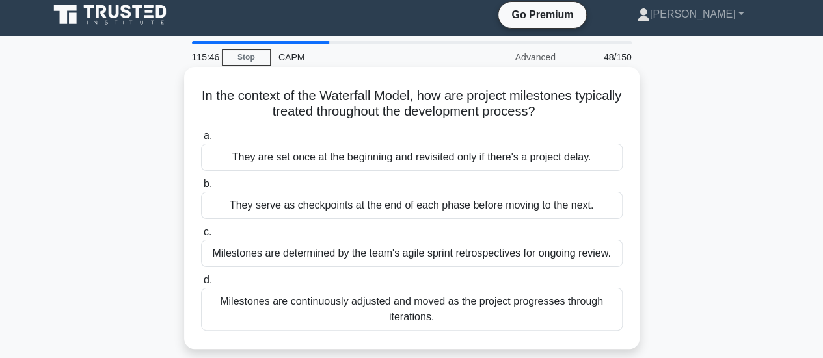
scroll to position [0, 0]
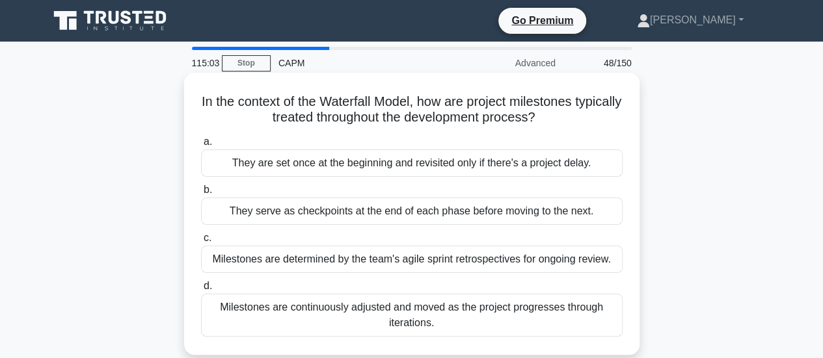
click at [579, 209] on div "They serve as checkpoints at the end of each phase before moving to the next." at bounding box center [412, 211] width 422 height 27
click at [201, 195] on input "b. They serve as checkpoints at the end of each phase before moving to the next." at bounding box center [201, 190] width 0 height 8
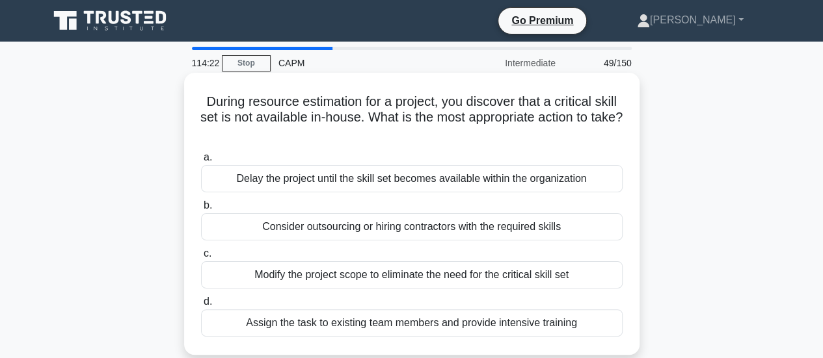
click at [577, 220] on div "Consider outsourcing or hiring contractors with the required skills" at bounding box center [412, 226] width 422 height 27
click at [201, 210] on input "b. Consider outsourcing or hiring contractors with the required skills" at bounding box center [201, 206] width 0 height 8
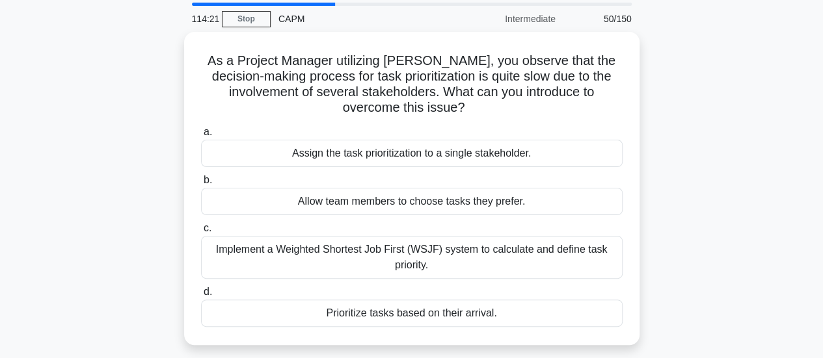
scroll to position [65, 0]
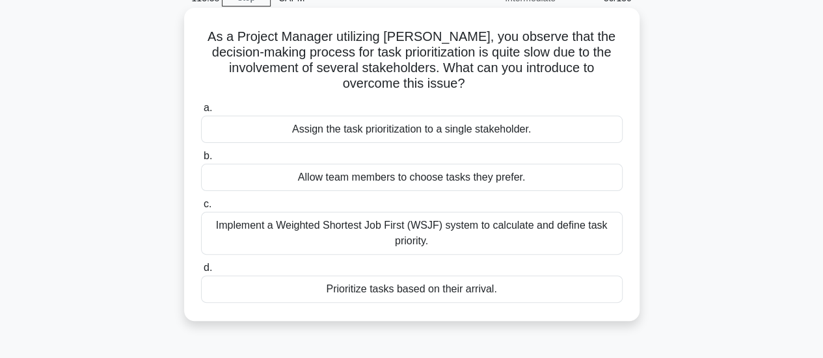
click at [507, 232] on div "Implement a Weighted Shortest Job First (WSJF) system to calculate and define t…" at bounding box center [412, 233] width 422 height 43
click at [201, 209] on input "c. Implement a Weighted Shortest Job First (WSJF) system to calculate and defin…" at bounding box center [201, 204] width 0 height 8
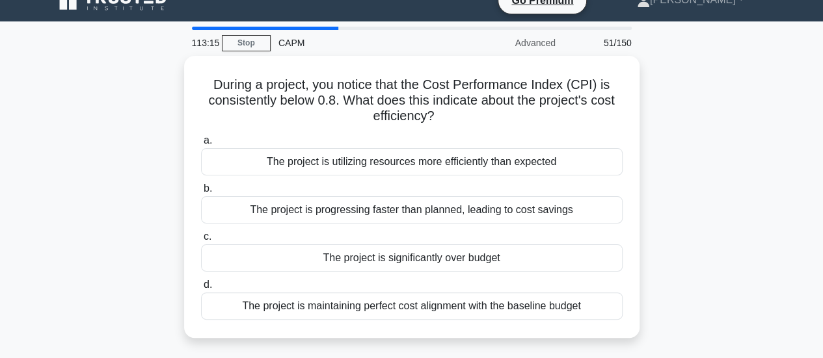
scroll to position [0, 0]
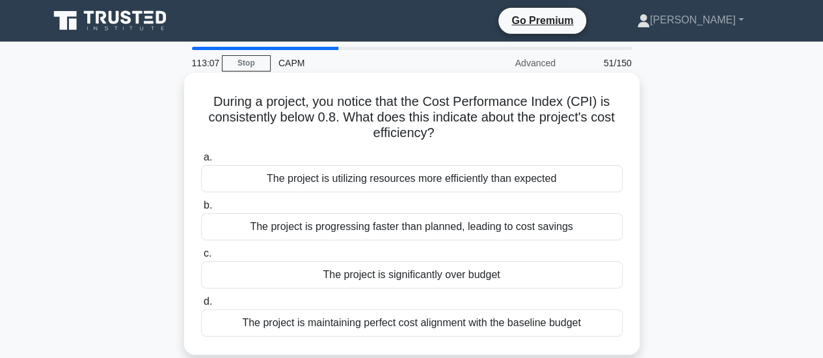
click at [578, 178] on div "The project is utilizing resources more efficiently than expected" at bounding box center [412, 178] width 422 height 27
click at [201, 162] on input "a. The project is utilizing resources more efficiently than expected" at bounding box center [201, 158] width 0 height 8
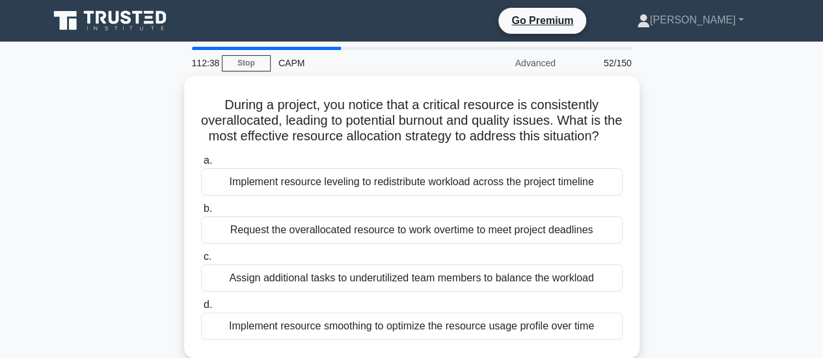
scroll to position [65, 0]
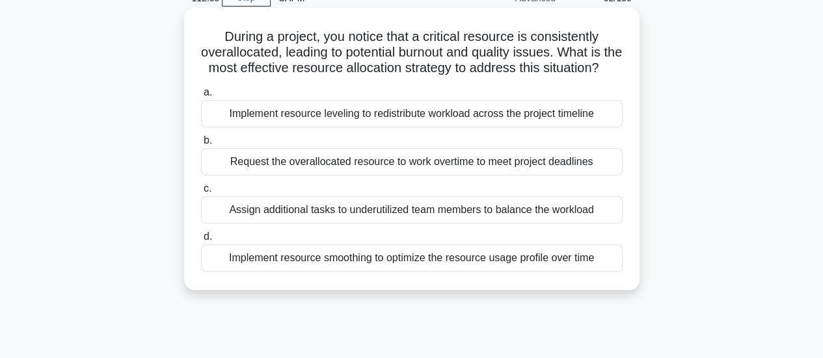
click at [535, 128] on div "Implement resource leveling to redistribute workload across the project timeline" at bounding box center [412, 113] width 422 height 27
click at [201, 97] on input "a. Implement resource leveling to redistribute workload across the project time…" at bounding box center [201, 92] width 0 height 8
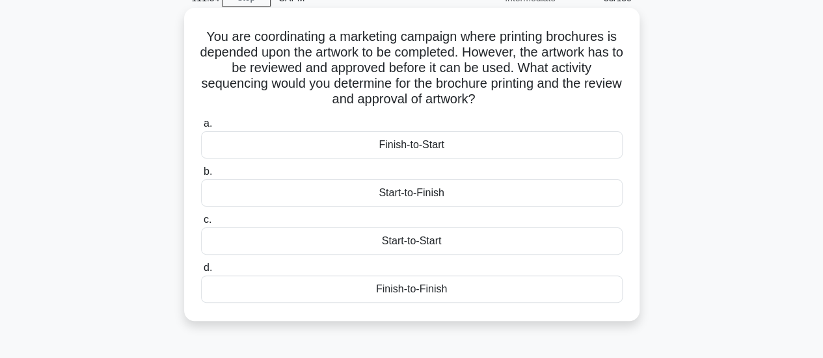
click at [472, 146] on div "Finish-to-Start" at bounding box center [412, 144] width 422 height 27
click at [201, 128] on input "a. Finish-to-Start" at bounding box center [201, 124] width 0 height 8
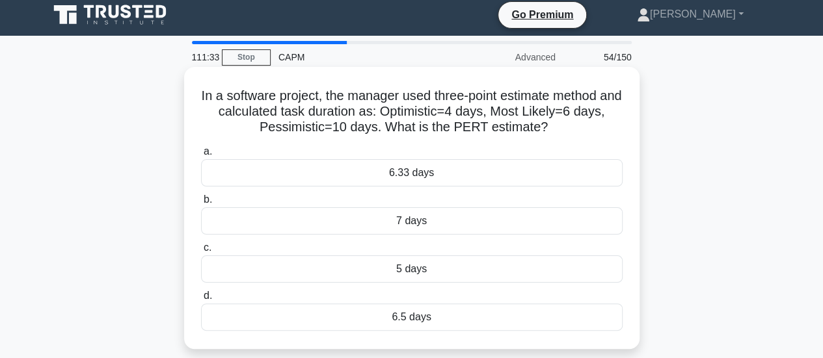
scroll to position [0, 0]
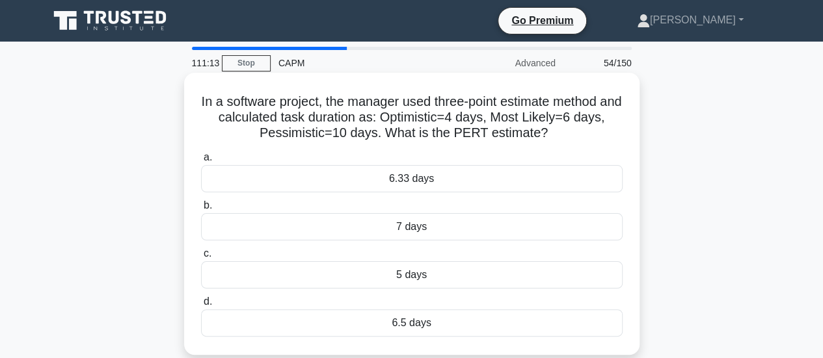
click at [615, 176] on div "6.33 days" at bounding box center [412, 178] width 422 height 27
click at [201, 162] on input "a. 6.33 days" at bounding box center [201, 158] width 0 height 8
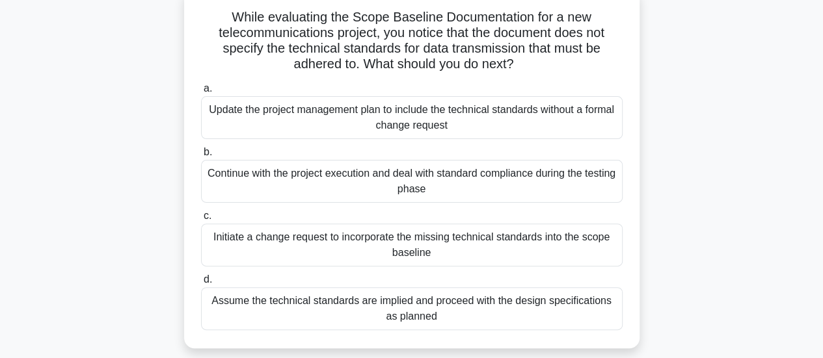
scroll to position [90, 0]
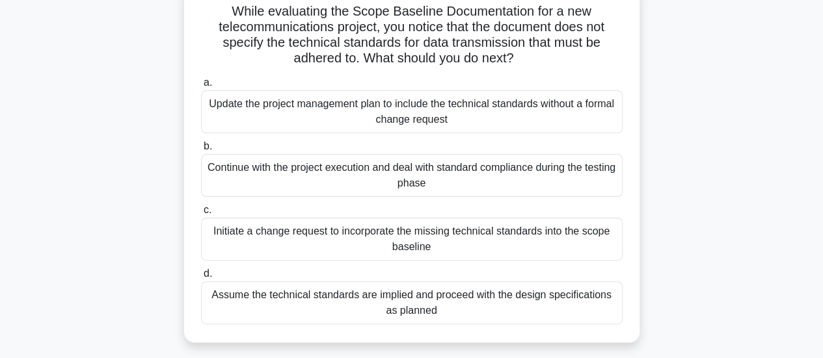
click at [483, 221] on div "Initiate a change request to incorporate the missing technical standards into t…" at bounding box center [412, 239] width 422 height 43
click at [201, 215] on input "c. Initiate a change request to incorporate the missing technical standards int…" at bounding box center [201, 210] width 0 height 8
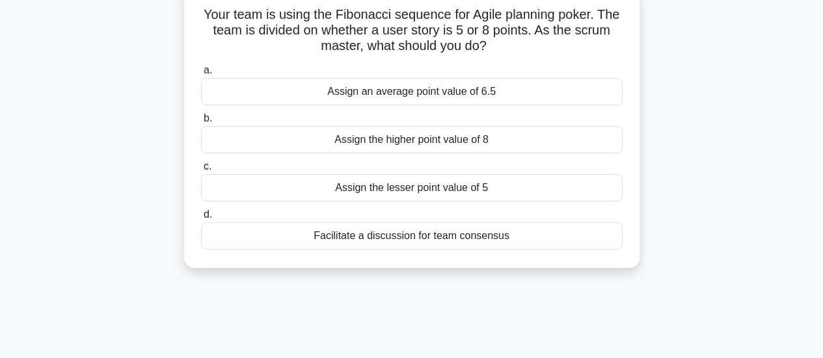
scroll to position [0, 0]
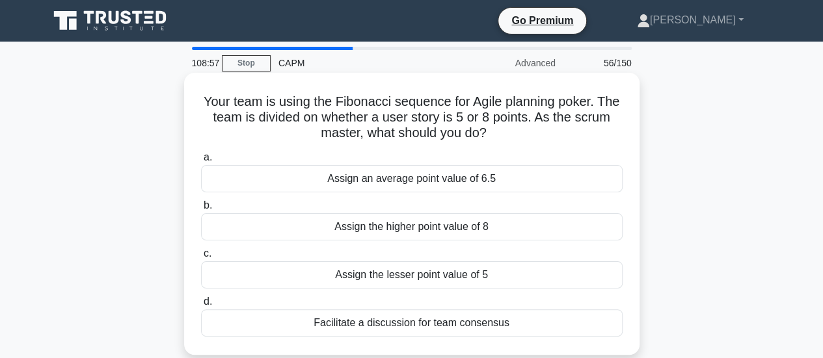
click at [492, 234] on div "Assign the higher point value of 8" at bounding box center [412, 226] width 422 height 27
click at [201, 210] on input "b. Assign the higher point value of 8" at bounding box center [201, 206] width 0 height 8
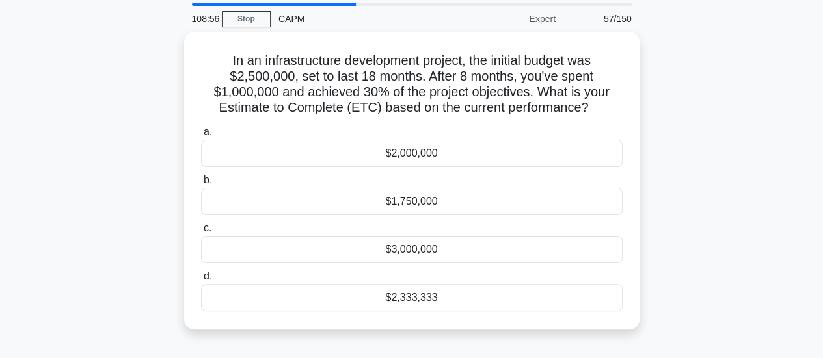
scroll to position [65, 0]
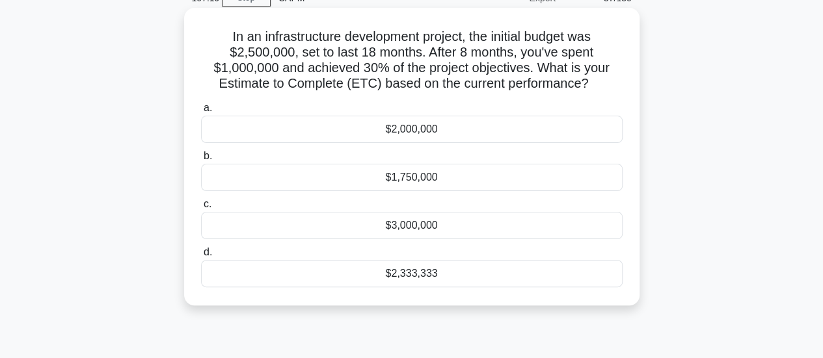
click at [489, 280] on div "$2,333,333" at bounding box center [412, 273] width 422 height 27
click at [201, 257] on input "d. $2,333,333" at bounding box center [201, 253] width 0 height 8
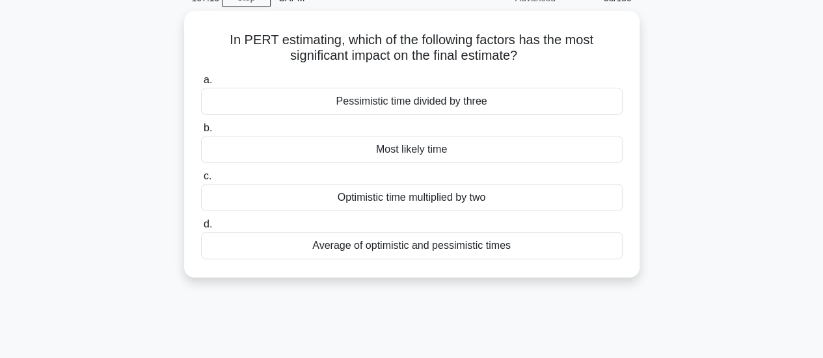
scroll to position [0, 0]
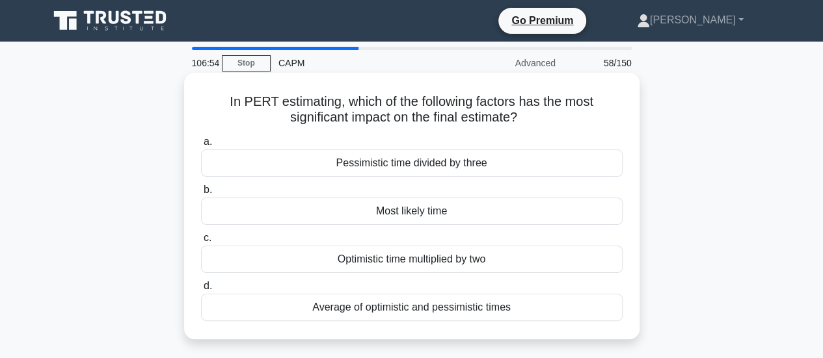
click at [522, 213] on div "Most likely time" at bounding box center [412, 211] width 422 height 27
click at [201, 195] on input "b. Most likely time" at bounding box center [201, 190] width 0 height 8
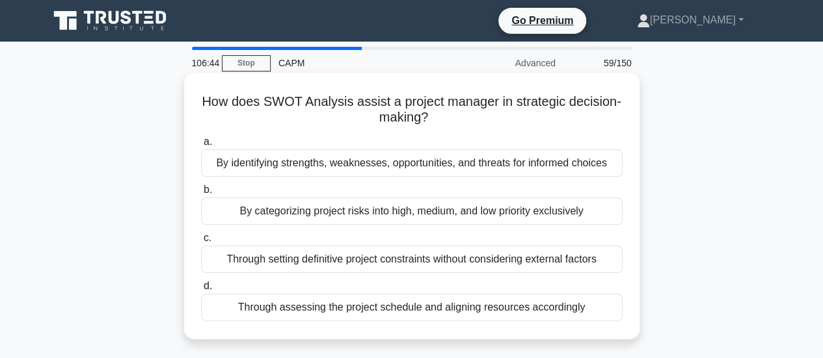
click at [558, 167] on div "By identifying strengths, weaknesses, opportunities, and threats for informed c…" at bounding box center [412, 163] width 422 height 27
click at [201, 146] on input "a. By identifying strengths, weaknesses, opportunities, and threats for informe…" at bounding box center [201, 142] width 0 height 8
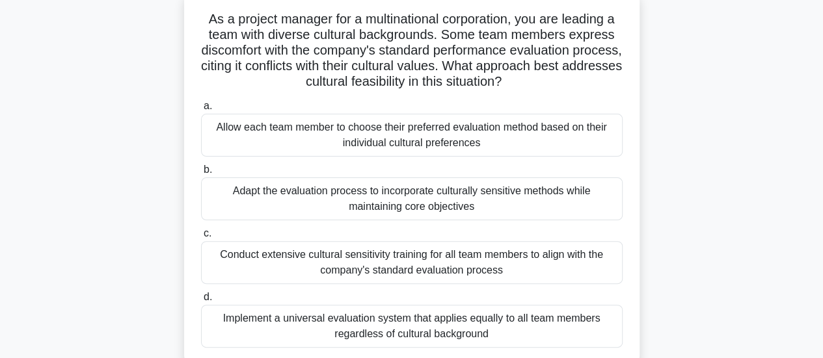
scroll to position [65, 0]
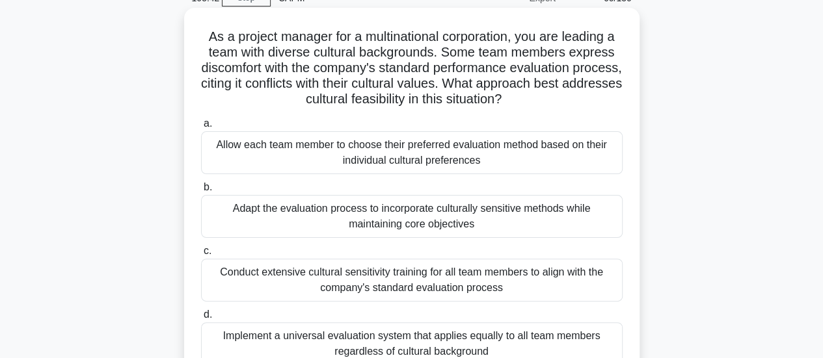
click at [288, 222] on div "Adapt the evaluation process to incorporate culturally sensitive methods while …" at bounding box center [412, 216] width 422 height 43
click at [201, 192] on input "b. Adapt the evaluation process to incorporate culturally sensitive methods whi…" at bounding box center [201, 187] width 0 height 8
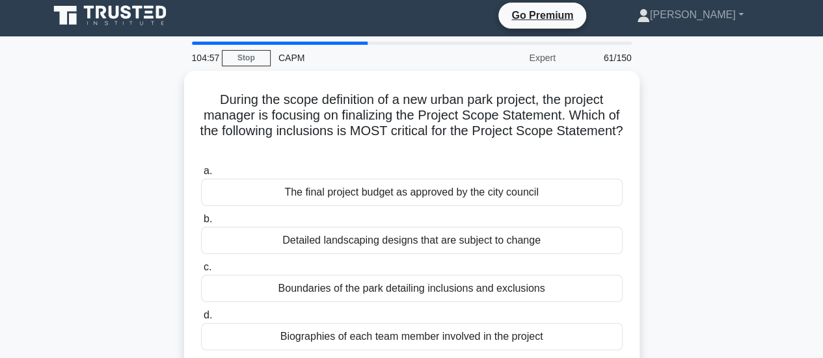
scroll to position [5, 0]
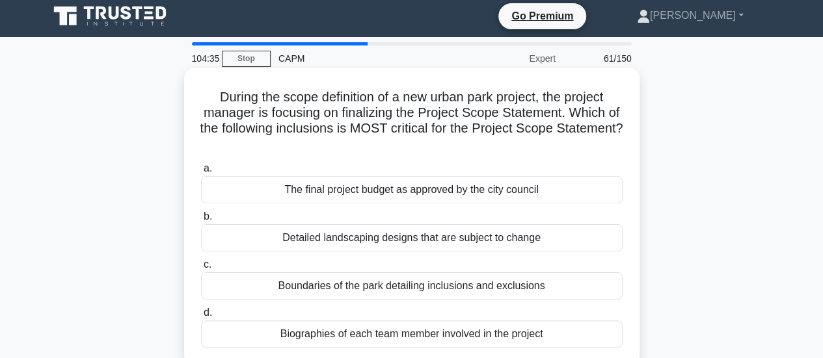
click at [271, 286] on div "Boundaries of the park detailing inclusions and exclusions" at bounding box center [412, 286] width 422 height 27
click at [201, 269] on input "c. Boundaries of the park detailing inclusions and exclusions" at bounding box center [201, 265] width 0 height 8
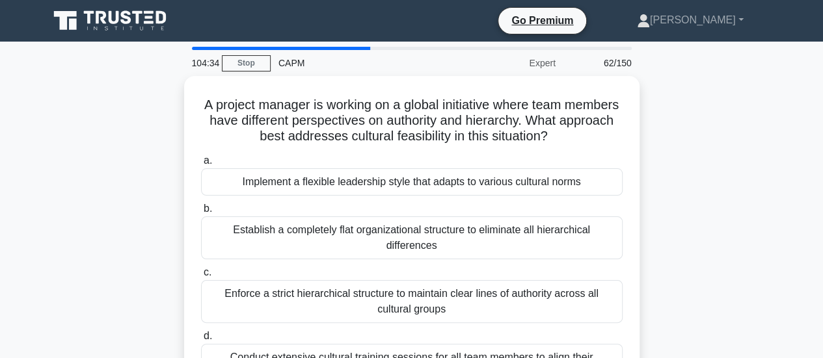
scroll to position [65, 0]
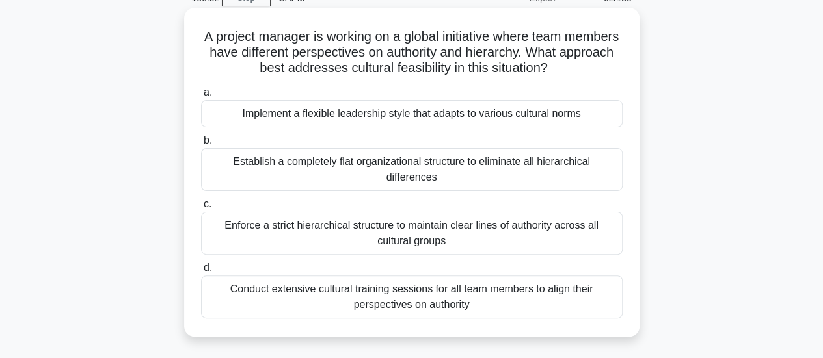
click at [397, 103] on div "Implement a flexible leadership style that adapts to various cultural norms" at bounding box center [412, 113] width 422 height 27
click at [201, 97] on input "a. Implement a flexible leadership style that adapts to various cultural norms" at bounding box center [201, 92] width 0 height 8
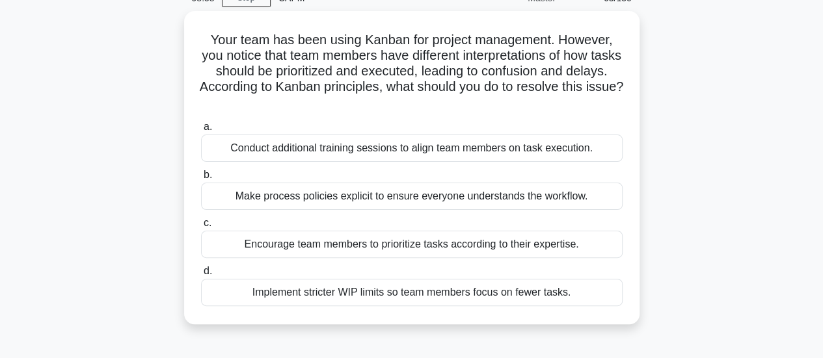
scroll to position [0, 0]
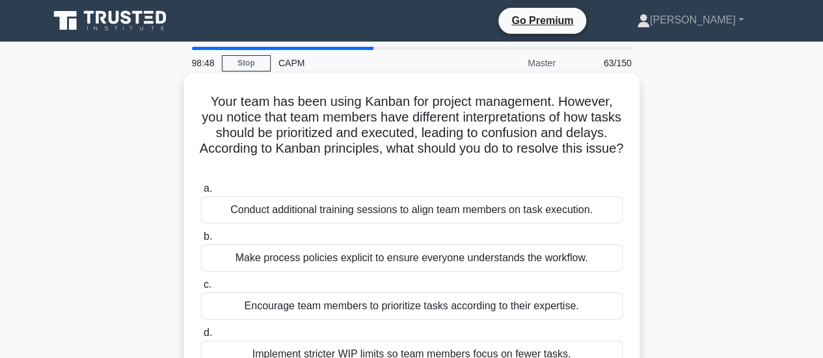
click at [545, 258] on div "Make process policies explicit to ensure everyone understands the workflow." at bounding box center [412, 258] width 422 height 27
click at [201, 241] on input "b. Make process policies explicit to ensure everyone understands the workflow." at bounding box center [201, 237] width 0 height 8
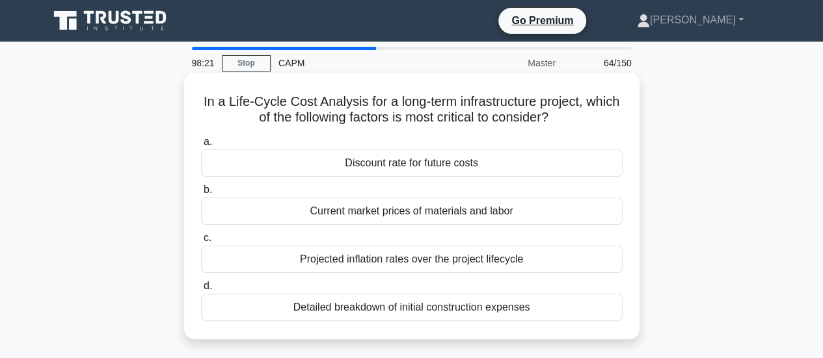
click at [537, 258] on div "Projected inflation rates over the project lifecycle" at bounding box center [412, 259] width 422 height 27
click at [201, 243] on input "c. Projected inflation rates over the project lifecycle" at bounding box center [201, 238] width 0 height 8
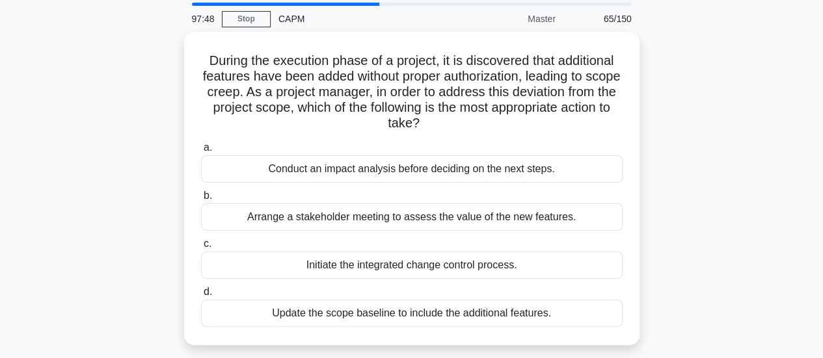
scroll to position [65, 0]
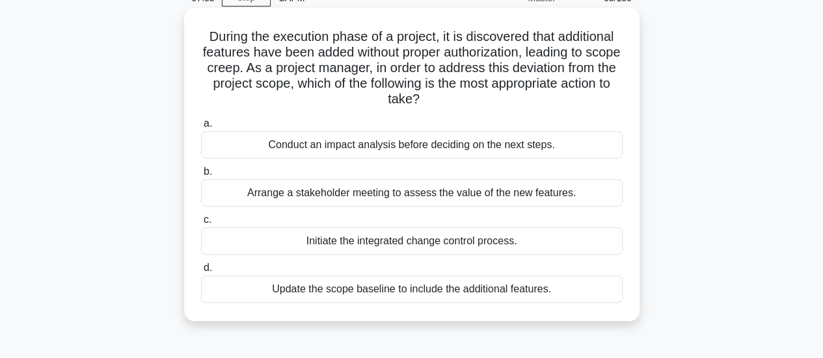
click at [572, 146] on div "Conduct an impact analysis before deciding on the next steps." at bounding box center [412, 144] width 422 height 27
click at [201, 128] on input "a. Conduct an impact analysis before deciding on the next steps." at bounding box center [201, 124] width 0 height 8
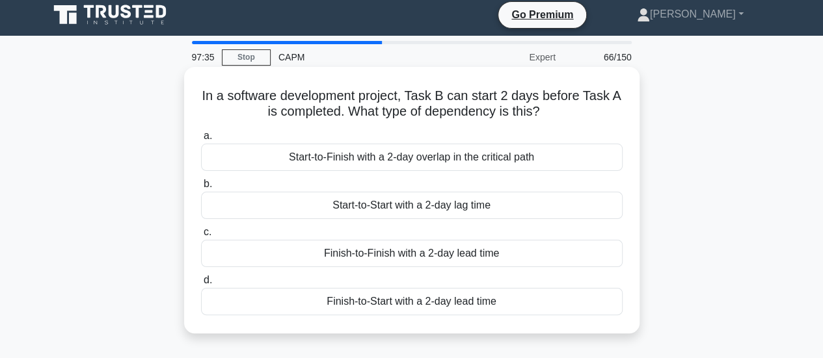
scroll to position [0, 0]
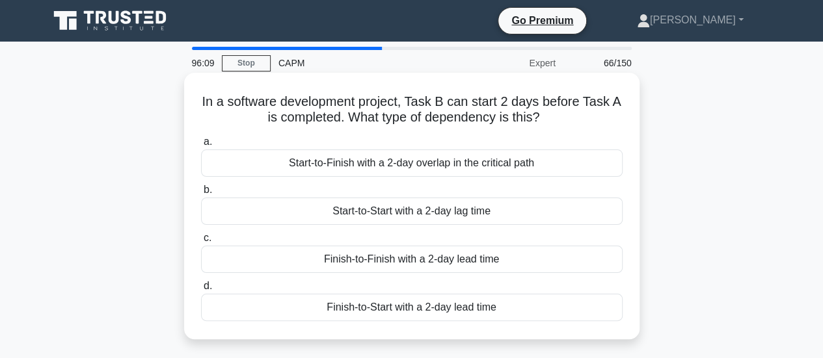
click at [550, 312] on div "Finish-to-Start with a 2-day lead time" at bounding box center [412, 307] width 422 height 27
click at [201, 291] on input "d. Finish-to-Start with a 2-day lead time" at bounding box center [201, 286] width 0 height 8
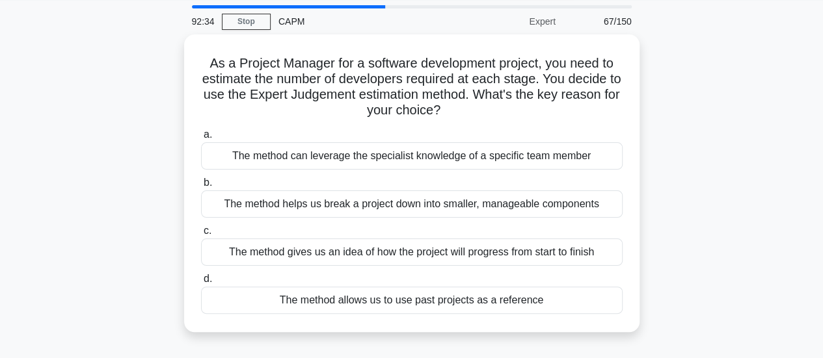
scroll to position [42, 0]
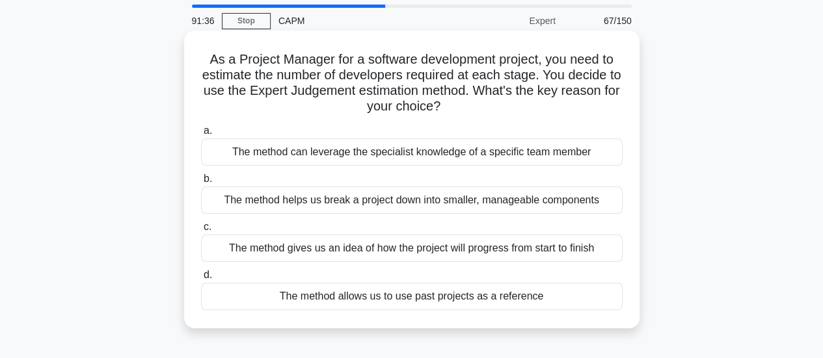
click at [517, 301] on div "The method allows us to use past projects as a reference" at bounding box center [412, 296] width 422 height 27
click at [201, 280] on input "d. The method allows us to use past projects as a reference" at bounding box center [201, 275] width 0 height 8
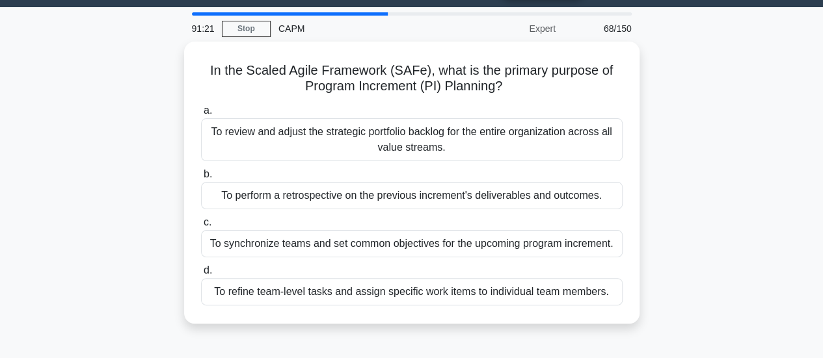
scroll to position [35, 0]
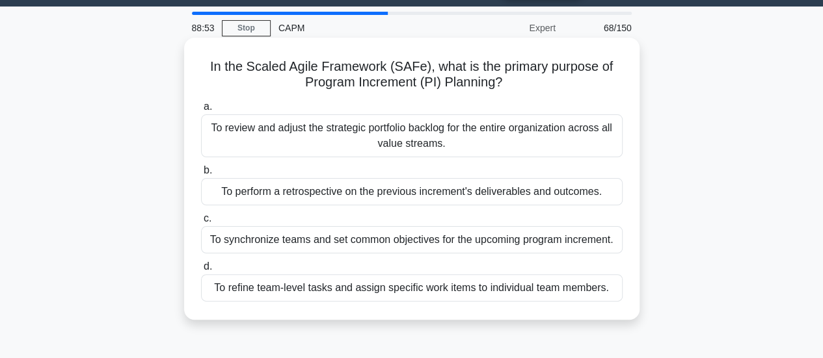
click at [595, 238] on div "To synchronize teams and set common objectives for the upcoming program increme…" at bounding box center [412, 239] width 422 height 27
click at [201, 223] on input "c. To synchronize teams and set common objectives for the upcoming program incr…" at bounding box center [201, 219] width 0 height 8
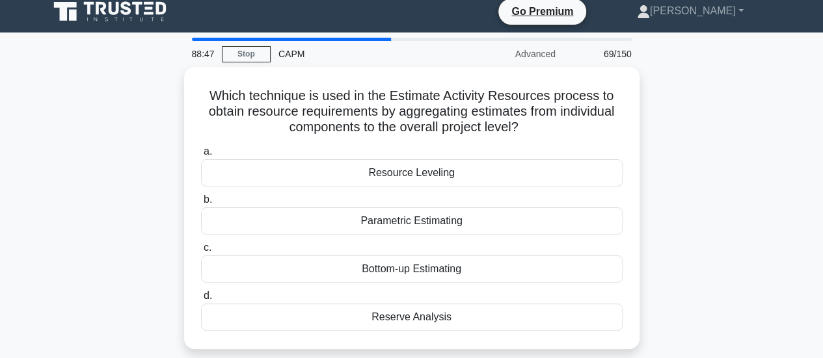
scroll to position [10, 0]
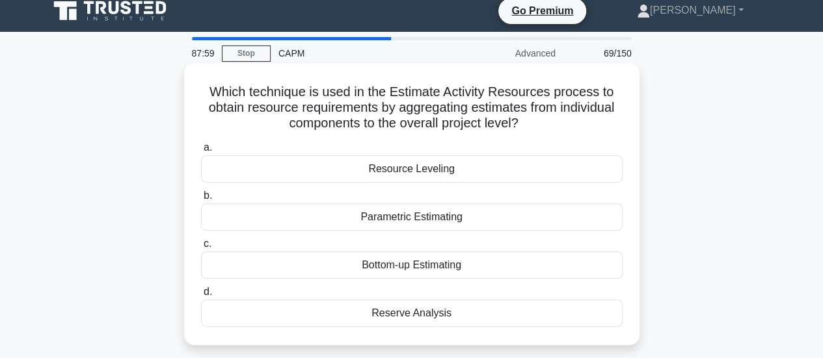
click at [514, 262] on div "Bottom-up Estimating" at bounding box center [412, 265] width 422 height 27
click at [201, 249] on input "c. Bottom-up Estimating" at bounding box center [201, 244] width 0 height 8
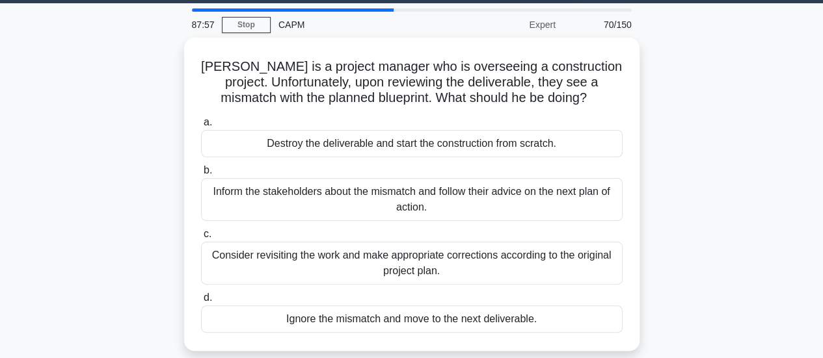
scroll to position [39, 0]
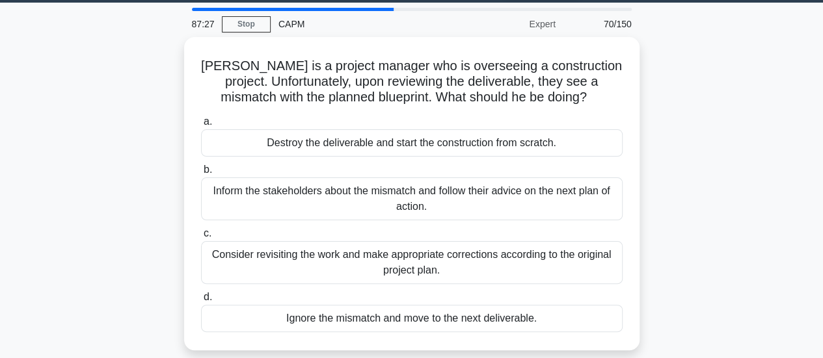
click at [514, 262] on div "Consider revisiting the work and make appropriate corrections according to the …" at bounding box center [412, 262] width 422 height 43
click at [201, 238] on input "c. Consider revisiting the work and make appropriate corrections according to t…" at bounding box center [201, 234] width 0 height 8
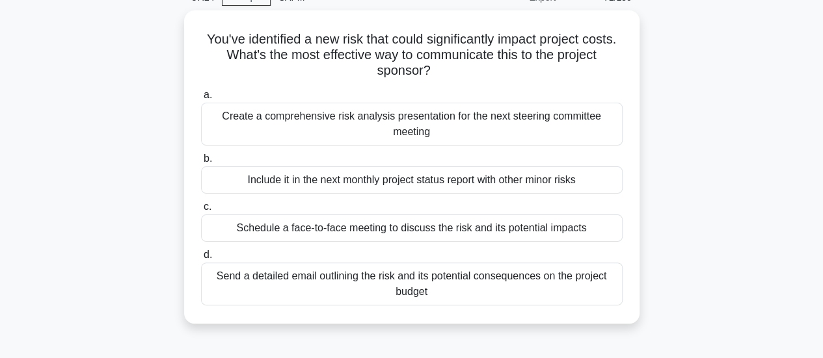
scroll to position [61, 0]
click at [536, 137] on div "Create a comprehensive risk analysis presentation for the next steering committ…" at bounding box center [412, 125] width 422 height 43
click at [201, 101] on input "a. Create a comprehensive risk analysis presentation for the next steering comm…" at bounding box center [201, 96] width 0 height 8
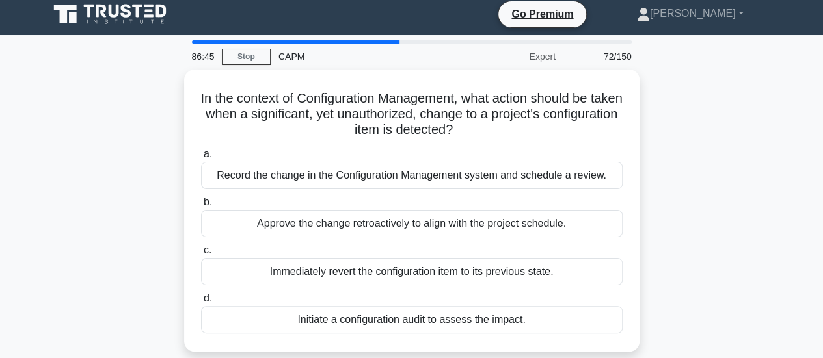
scroll to position [12, 0]
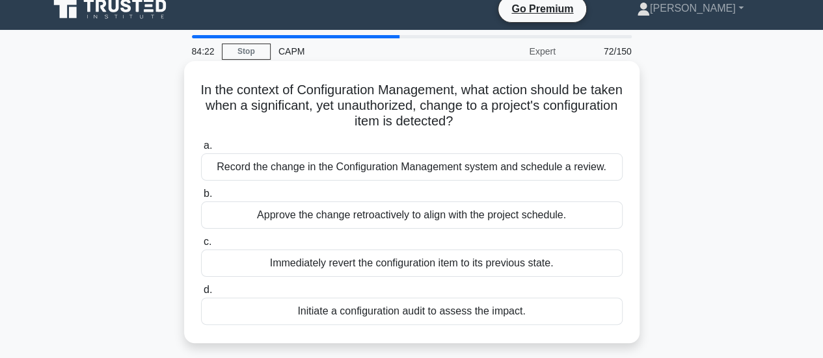
click at [310, 319] on div "Initiate a configuration audit to assess the impact." at bounding box center [412, 311] width 422 height 27
click at [201, 295] on input "d. Initiate a configuration audit to assess the impact." at bounding box center [201, 290] width 0 height 8
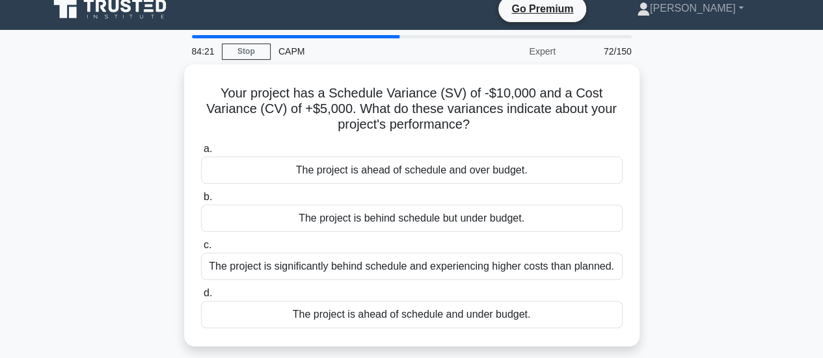
scroll to position [0, 0]
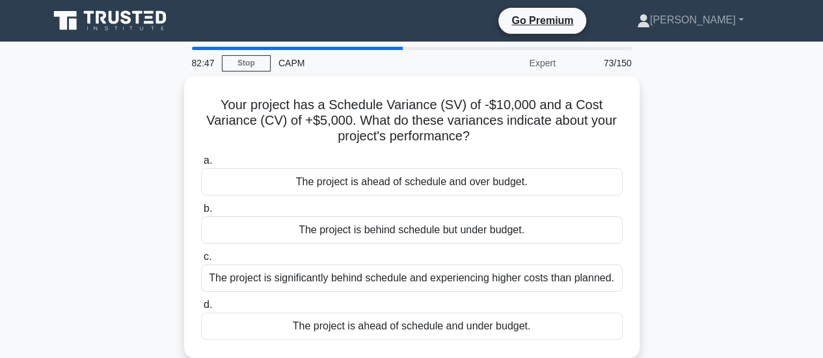
click at [310, 319] on div "The project is ahead of schedule and under budget." at bounding box center [412, 326] width 422 height 27
click at [201, 310] on input "d. The project is ahead of schedule and under budget." at bounding box center [201, 305] width 0 height 8
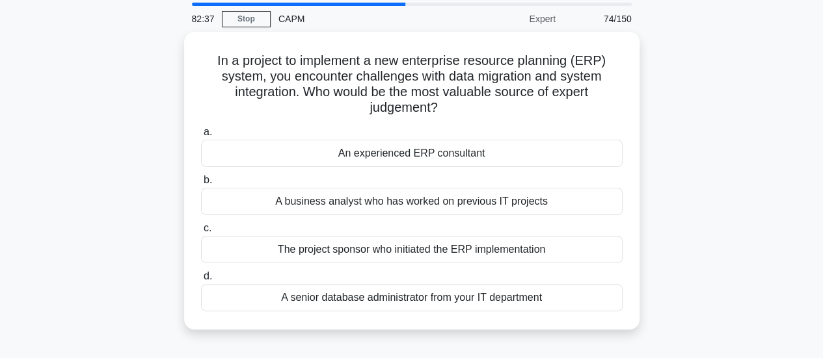
scroll to position [65, 0]
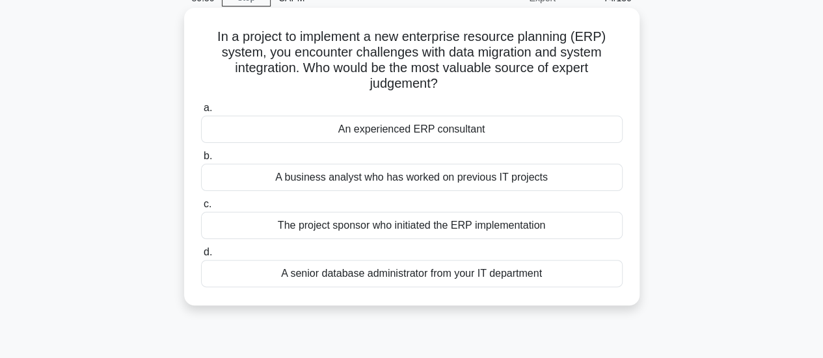
click at [345, 136] on div "An experienced ERP consultant" at bounding box center [412, 129] width 422 height 27
click at [201, 113] on input "a. An experienced ERP consultant" at bounding box center [201, 108] width 0 height 8
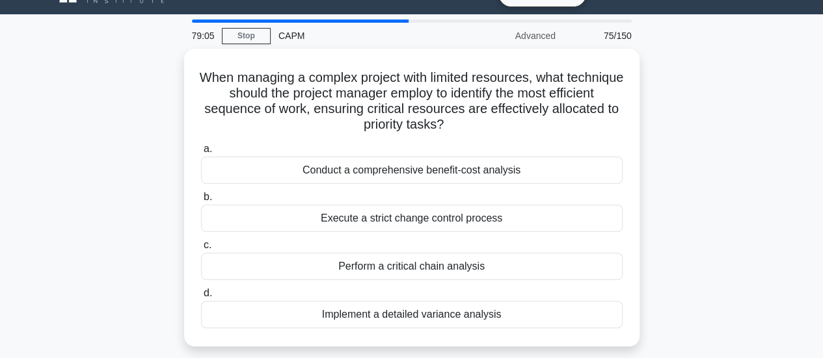
scroll to position [27, 0]
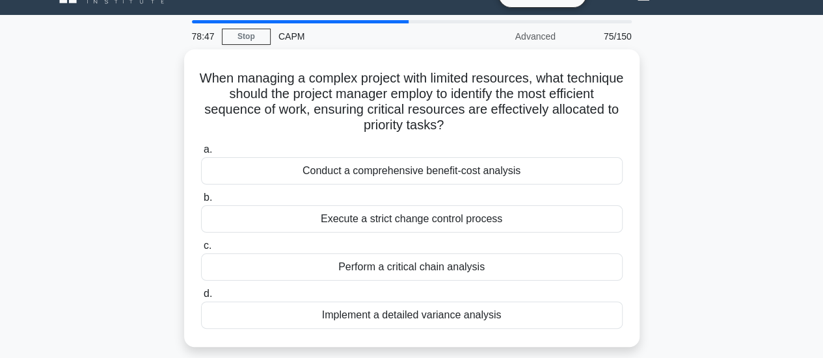
drag, startPoint x: 513, startPoint y: 262, endPoint x: 727, endPoint y: 102, distance: 267.3
click at [727, 102] on div "When managing a complex project with limited resources, what technique should t…" at bounding box center [412, 206] width 742 height 314
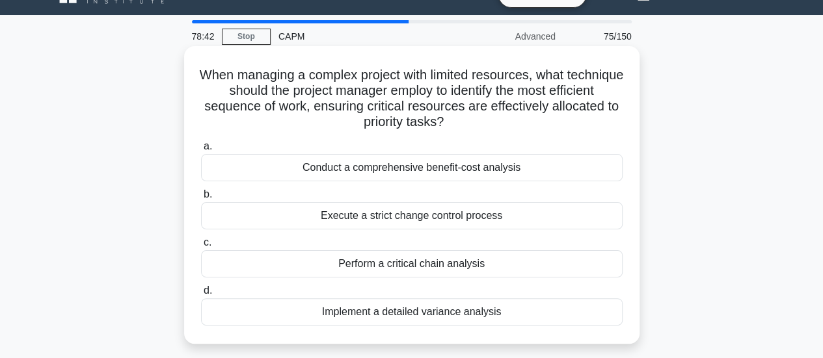
click at [523, 267] on div "Perform a critical chain analysis" at bounding box center [412, 263] width 422 height 27
click at [201, 247] on input "c. Perform a critical chain analysis" at bounding box center [201, 243] width 0 height 8
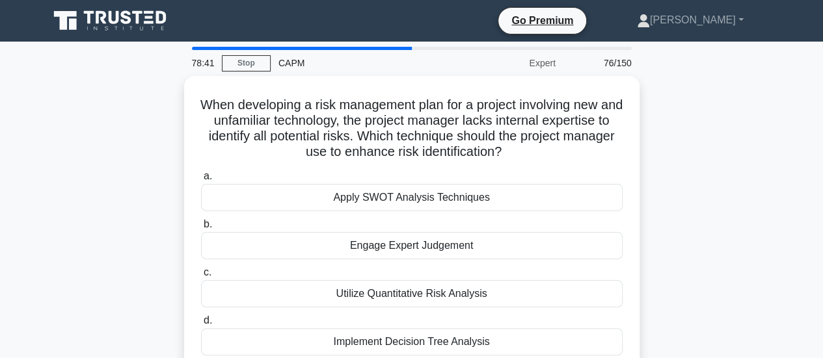
scroll to position [30, 0]
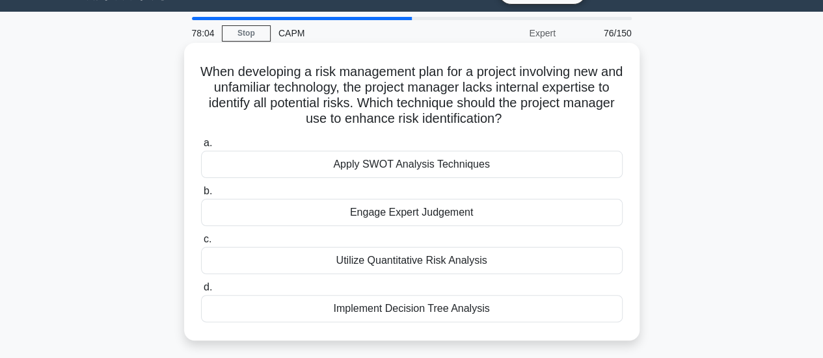
click at [592, 208] on div "Engage Expert Judgement" at bounding box center [412, 212] width 422 height 27
click at [201, 196] on input "b. Engage Expert Judgement" at bounding box center [201, 191] width 0 height 8
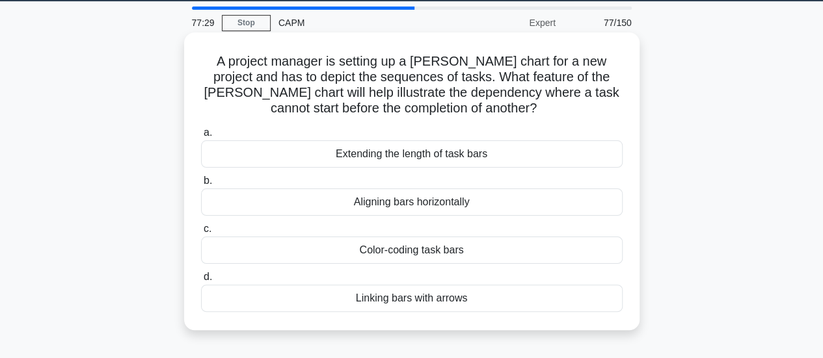
scroll to position [42, 0]
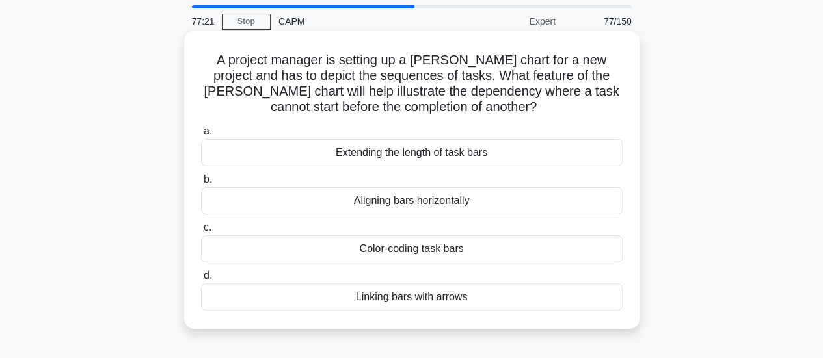
click at [450, 253] on div "Color-coding task bars" at bounding box center [412, 249] width 422 height 27
click at [201, 232] on input "c. Color-coding task bars" at bounding box center [201, 228] width 0 height 8
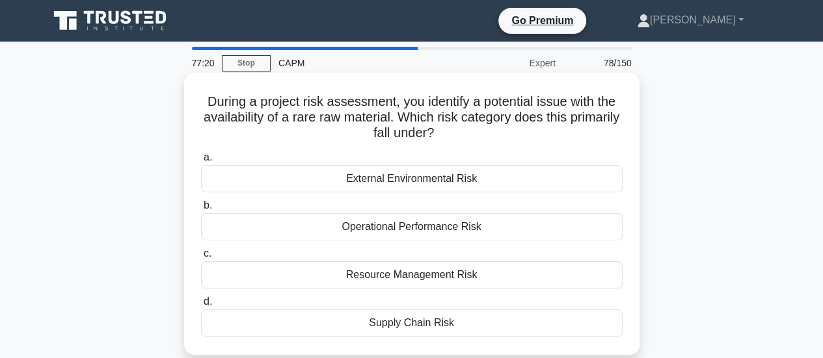
scroll to position [13, 0]
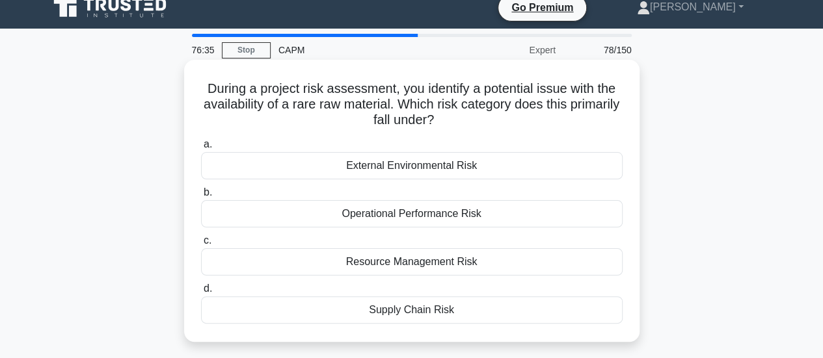
click at [360, 262] on div "Resource Management Risk" at bounding box center [412, 262] width 422 height 27
click at [201, 245] on input "c. Resource Management Risk" at bounding box center [201, 241] width 0 height 8
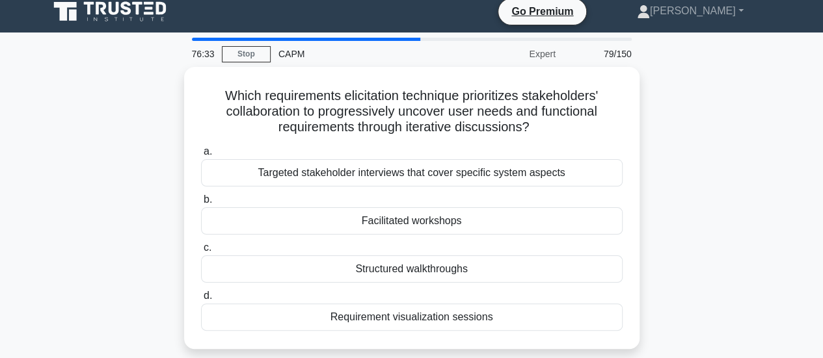
scroll to position [10, 0]
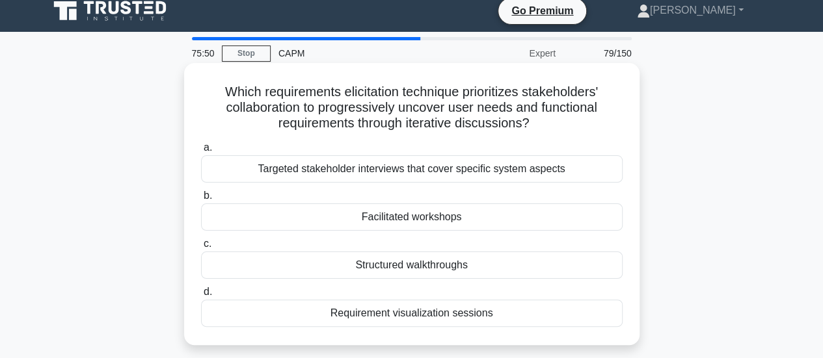
click at [303, 210] on div "Facilitated workshops" at bounding box center [412, 217] width 422 height 27
click at [201, 200] on input "b. Facilitated workshops" at bounding box center [201, 196] width 0 height 8
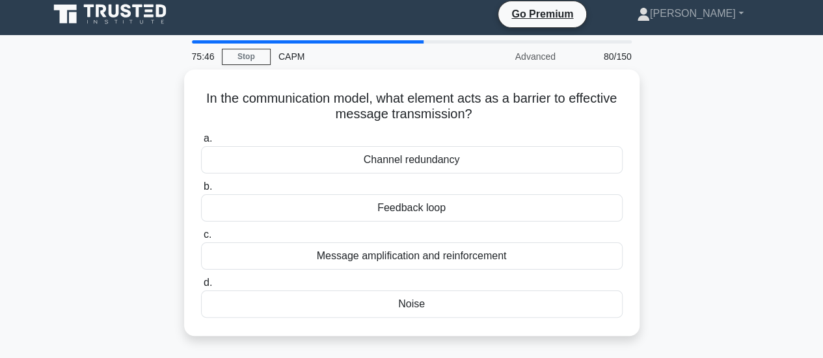
scroll to position [7, 0]
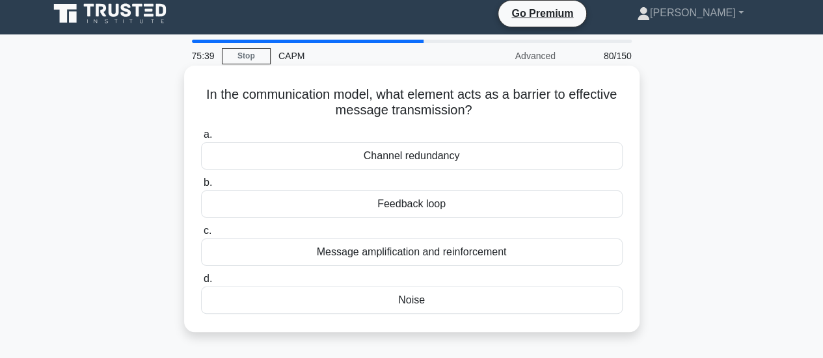
click at [476, 156] on div "Channel redundancy" at bounding box center [412, 155] width 422 height 27
click at [201, 139] on input "a. Channel redundancy" at bounding box center [201, 135] width 0 height 8
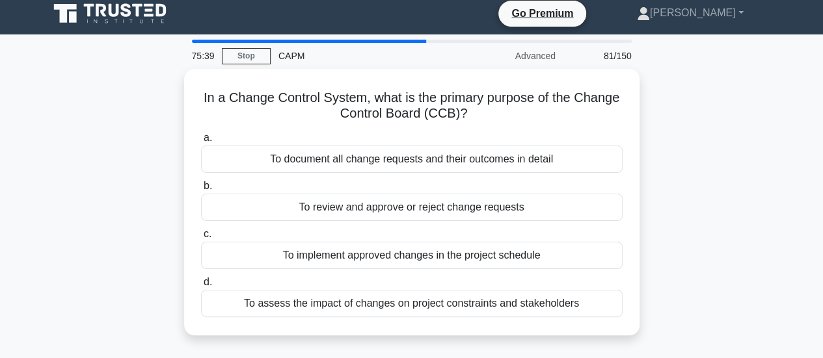
scroll to position [0, 0]
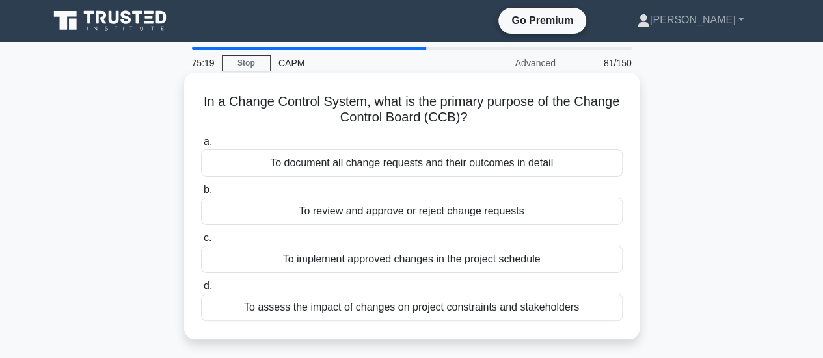
drag, startPoint x: 532, startPoint y: 211, endPoint x: 457, endPoint y: 201, distance: 76.1
click at [457, 201] on div "To review and approve or reject change requests" at bounding box center [412, 211] width 422 height 27
click at [201, 195] on input "b. To review and approve or reject change requests" at bounding box center [201, 190] width 0 height 8
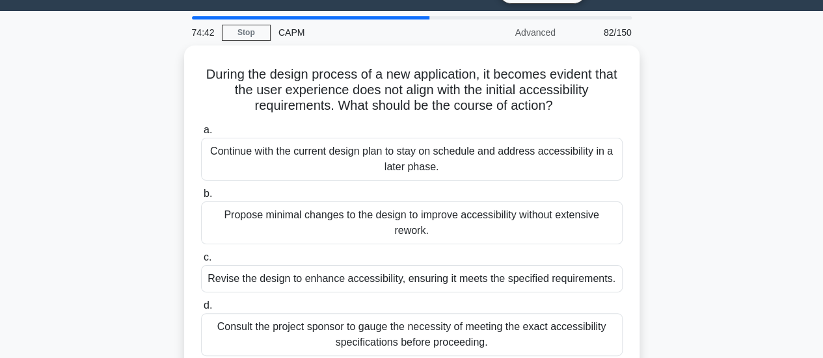
scroll to position [96, 0]
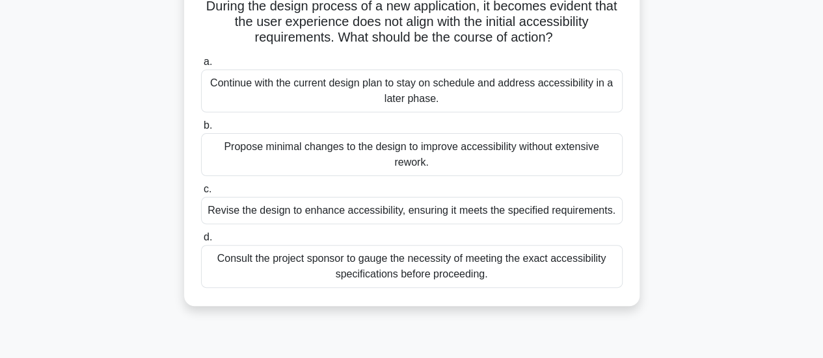
click at [455, 212] on div "Revise the design to enhance accessibility, ensuring it meets the specified req…" at bounding box center [412, 210] width 422 height 27
click at [201, 194] on input "c. Revise the design to enhance accessibility, ensuring it meets the specified …" at bounding box center [201, 189] width 0 height 8
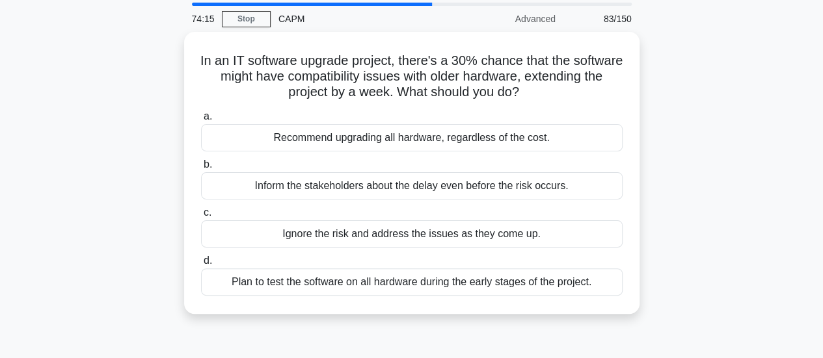
scroll to position [65, 0]
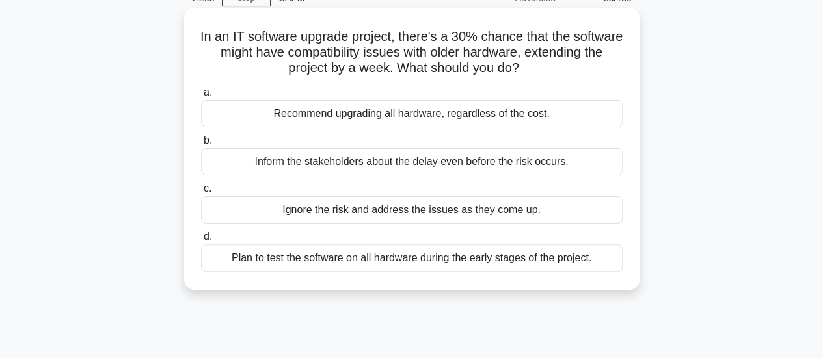
click at [567, 257] on div "Plan to test the software on all hardware during the early stages of the projec…" at bounding box center [412, 258] width 422 height 27
click at [201, 241] on input "d. Plan to test the software on all hardware during the early stages of the pro…" at bounding box center [201, 237] width 0 height 8
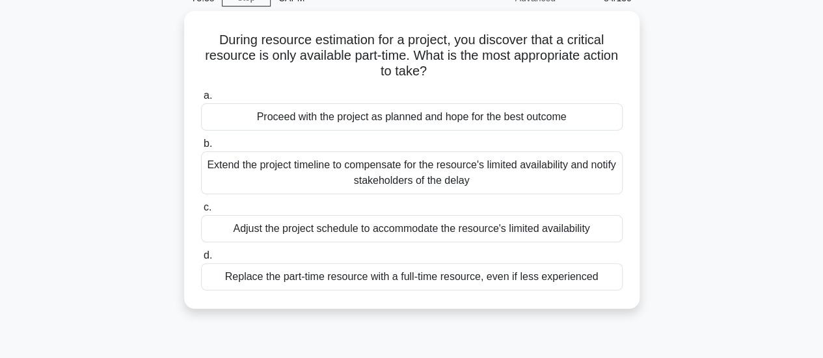
scroll to position [0, 0]
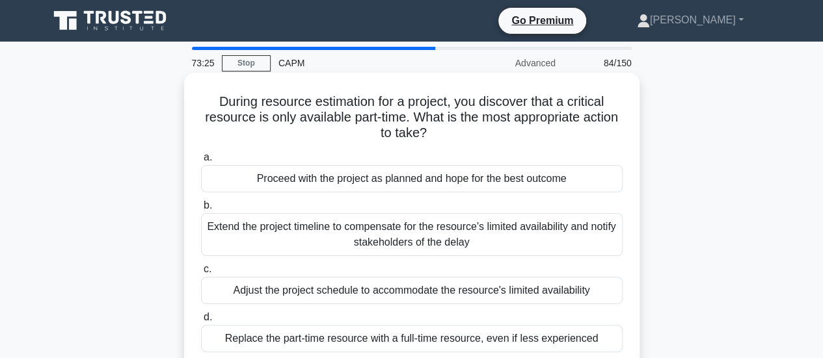
click at [432, 290] on div "Adjust the project schedule to accommodate the resource's limited availability" at bounding box center [412, 290] width 422 height 27
click at [201, 274] on input "c. Adjust the project schedule to accommodate the resource's limited availabili…" at bounding box center [201, 269] width 0 height 8
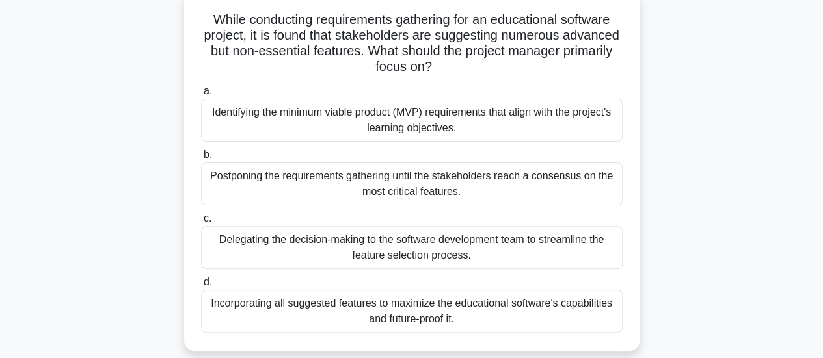
scroll to position [65, 0]
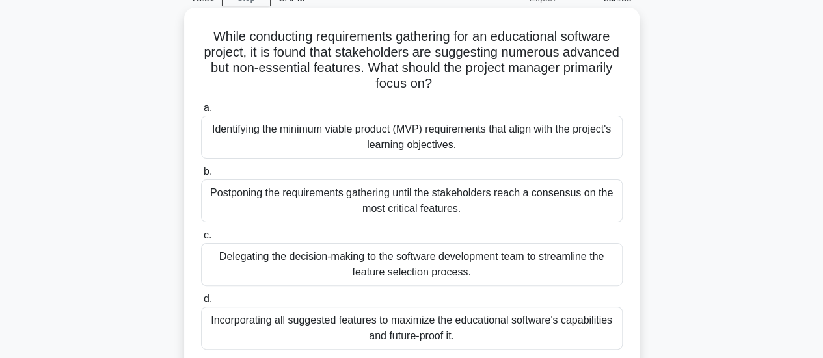
click at [319, 131] on div "Identifying the minimum viable product (MVP) requirements that align with the p…" at bounding box center [412, 137] width 422 height 43
click at [201, 113] on input "a. Identifying the minimum viable product (MVP) requirements that align with th…" at bounding box center [201, 108] width 0 height 8
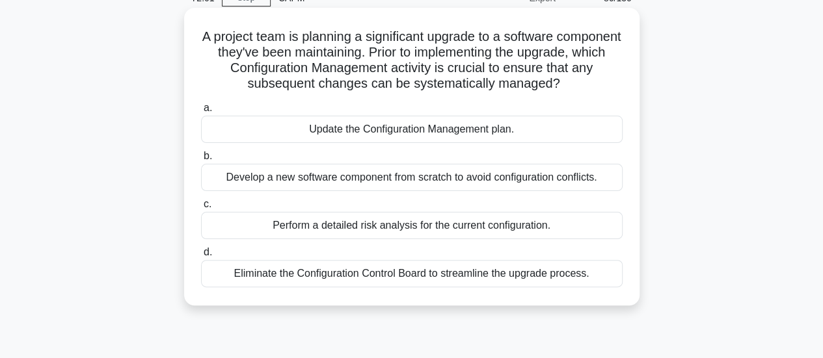
click at [394, 135] on div "Update the Configuration Management plan." at bounding box center [412, 129] width 422 height 27
click at [201, 113] on input "a. Update the Configuration Management plan." at bounding box center [201, 108] width 0 height 8
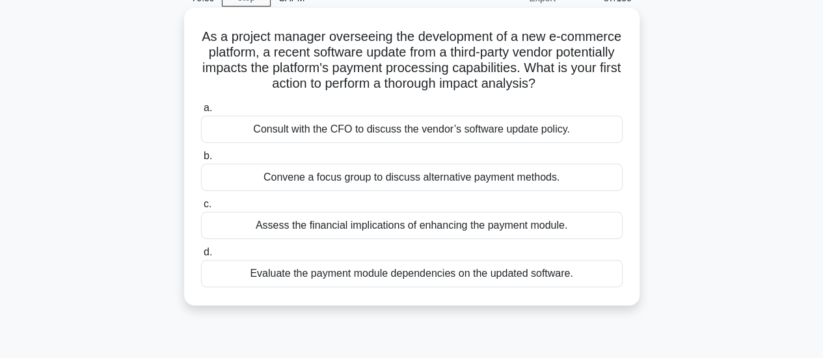
click at [488, 288] on div "Evaluate the payment module dependencies on the updated software." at bounding box center [412, 273] width 422 height 27
click at [201, 257] on input "d. Evaluate the payment module dependencies on the updated software." at bounding box center [201, 253] width 0 height 8
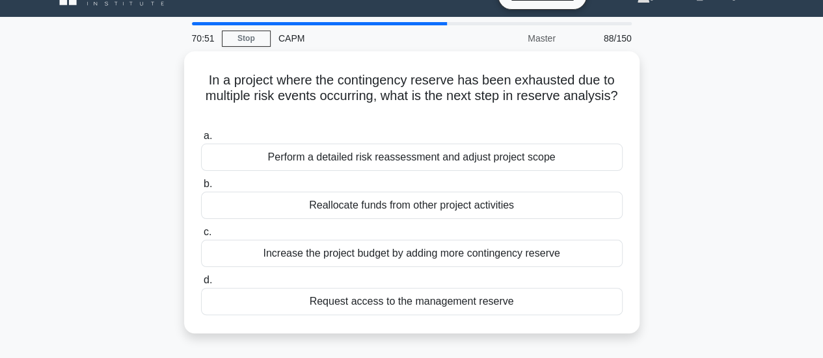
scroll to position [26, 0]
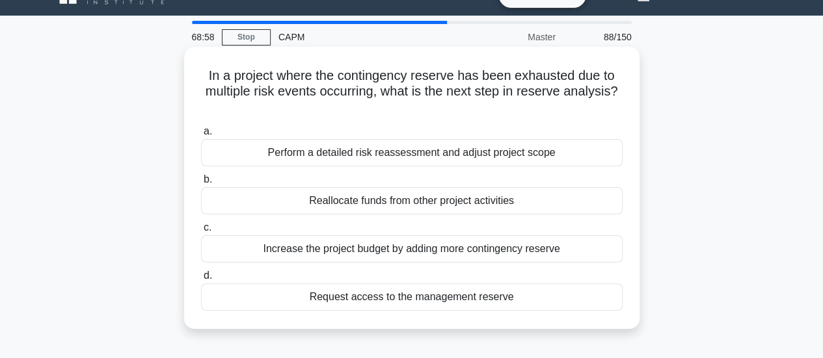
click at [368, 154] on div "Perform a detailed risk reassessment and adjust project scope" at bounding box center [412, 152] width 422 height 27
click at [201, 136] on input "a. Perform a detailed risk reassessment and adjust project scope" at bounding box center [201, 132] width 0 height 8
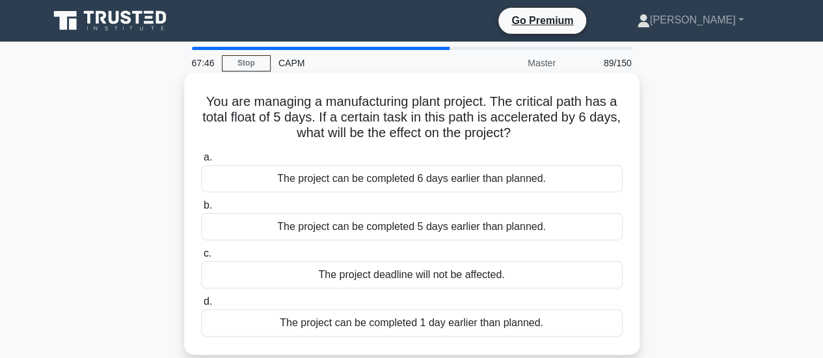
scroll to position [42, 0]
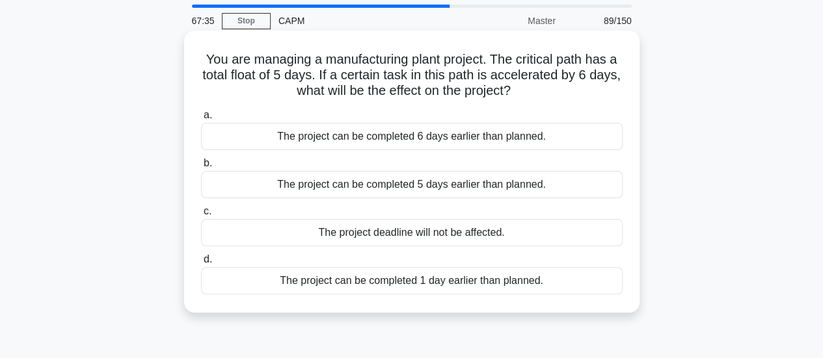
click at [426, 137] on div "The project can be completed 6 days earlier than planned." at bounding box center [412, 136] width 422 height 27
click at [201, 120] on input "a. The project can be completed 6 days earlier than planned." at bounding box center [201, 115] width 0 height 8
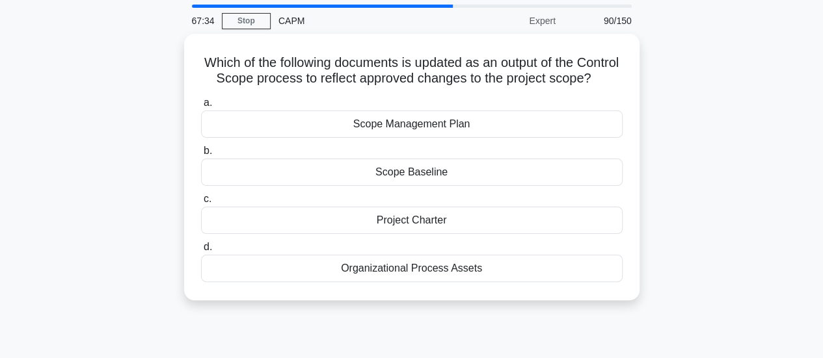
scroll to position [43, 0]
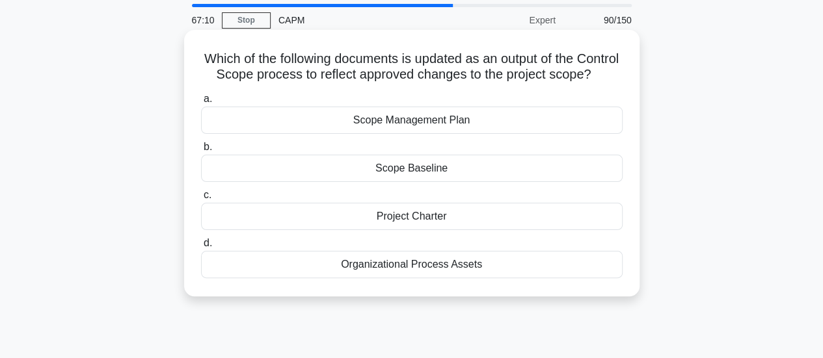
click at [346, 134] on div "Scope Management Plan" at bounding box center [412, 120] width 422 height 27
click at [201, 103] on input "a. Scope Management Plan" at bounding box center [201, 99] width 0 height 8
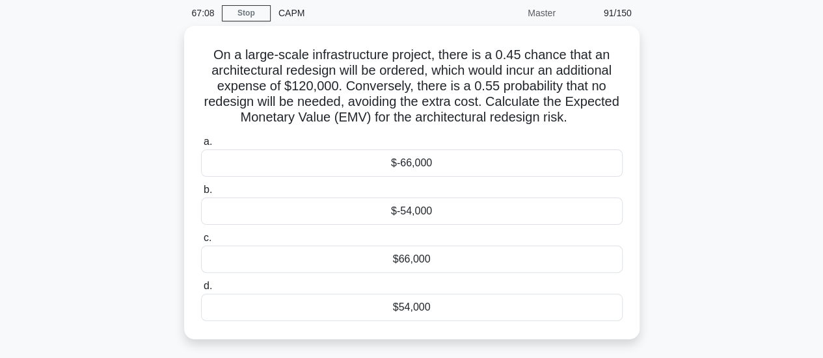
scroll to position [49, 0]
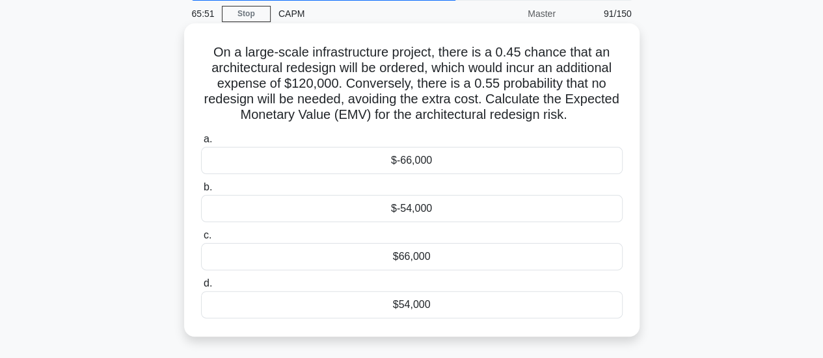
click at [475, 308] on div "$54,000" at bounding box center [412, 304] width 422 height 27
click at [201, 288] on input "d. $54,000" at bounding box center [201, 284] width 0 height 8
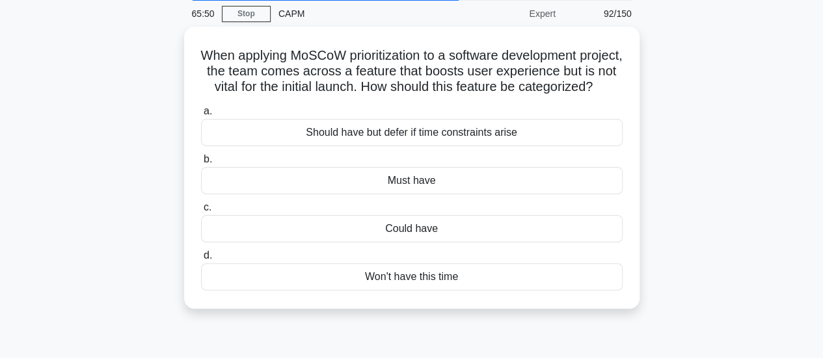
scroll to position [0, 0]
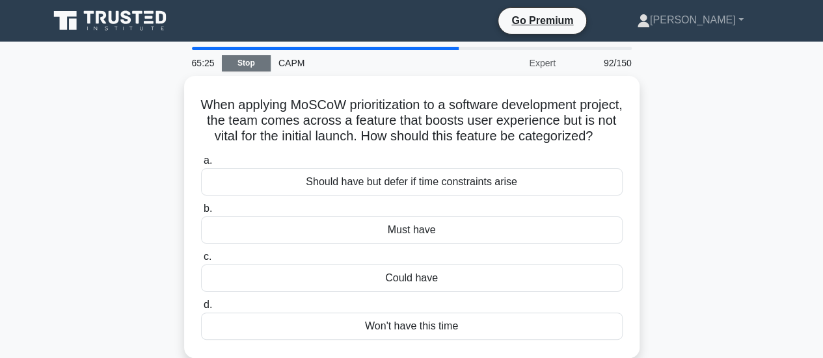
click at [256, 65] on link "Stop" at bounding box center [246, 63] width 49 height 16
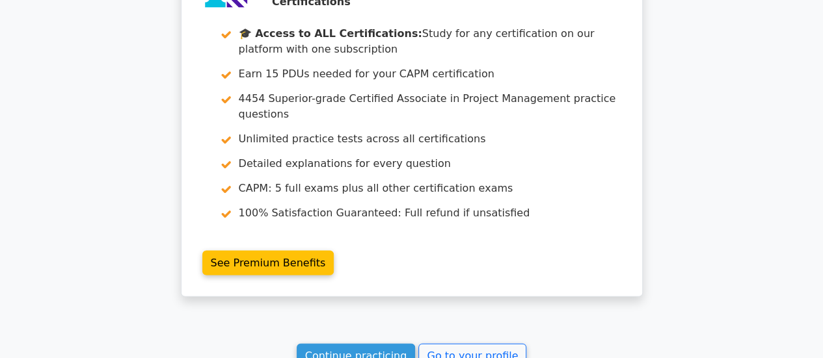
scroll to position [6200, 0]
